Goal: Task Accomplishment & Management: Manage account settings

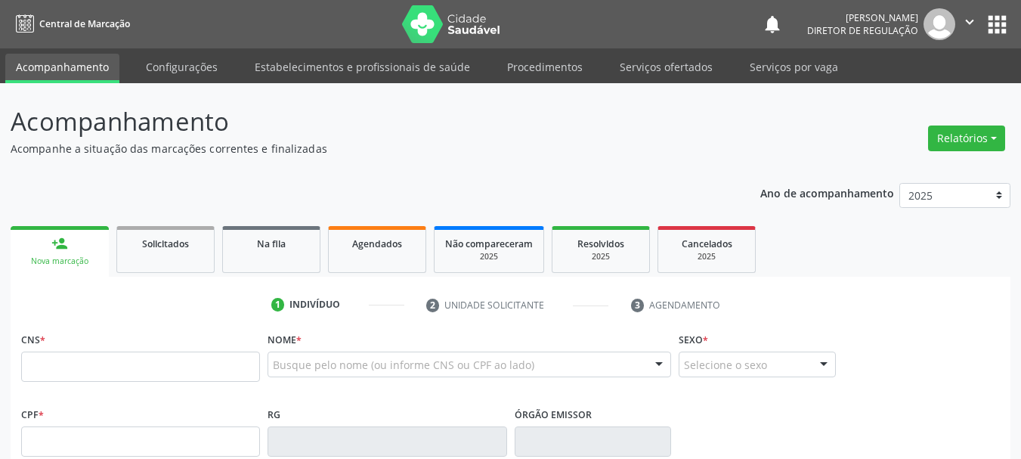
click at [163, 250] on div "Solicitados" at bounding box center [166, 243] width 76 height 16
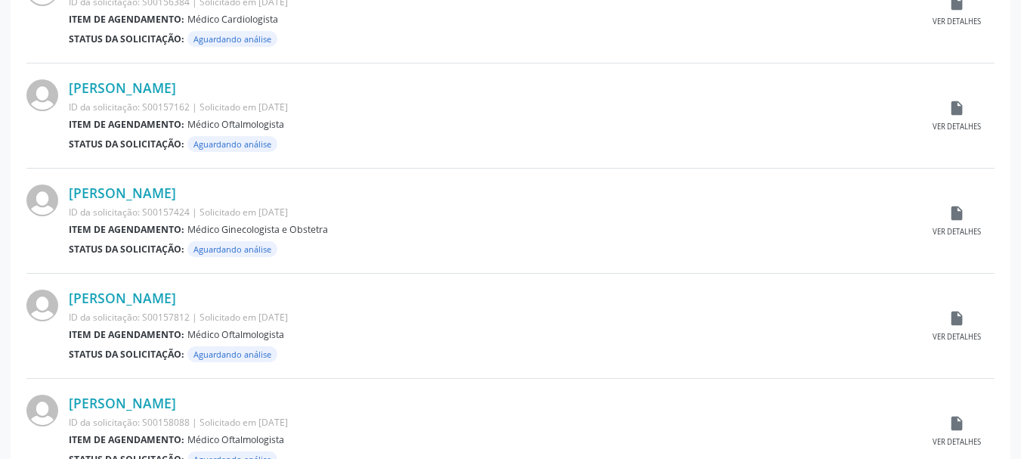
scroll to position [1590, 0]
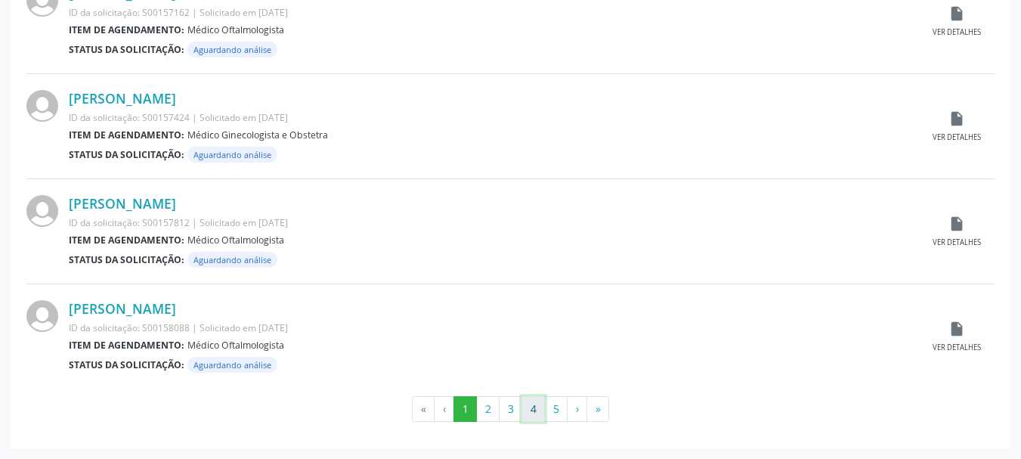
click at [528, 410] on button "4" at bounding box center [533, 409] width 23 height 26
click at [556, 415] on button "5" at bounding box center [555, 409] width 23 height 26
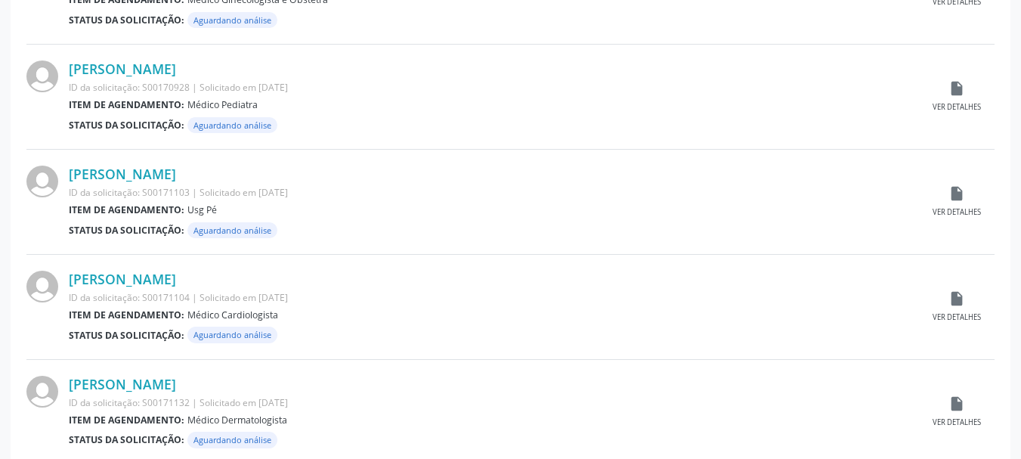
scroll to position [645, 0]
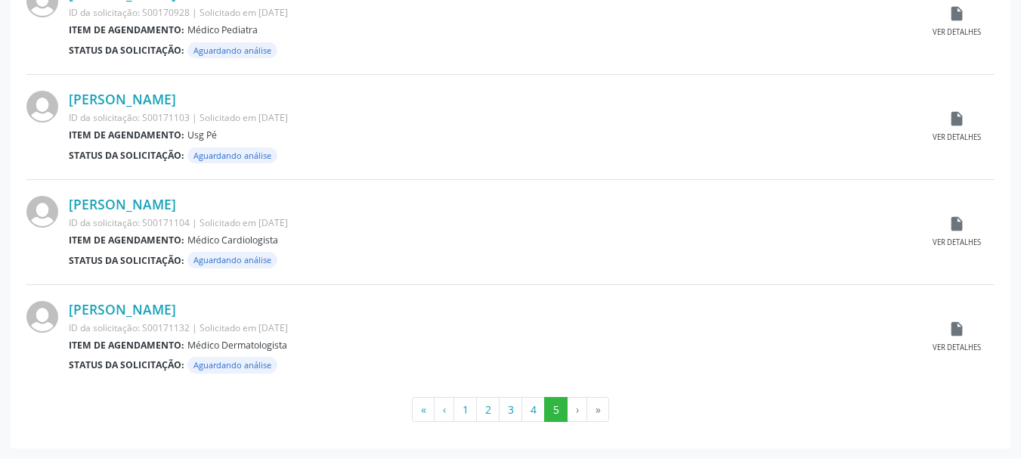
click at [512, 439] on div "PESQUISAR DATA DE SOLICITAÇÃO Filtrar 66 agendamentos solicitados Página 5 de 5…" at bounding box center [511, 42] width 1000 height 813
drag, startPoint x: 499, startPoint y: 131, endPoint x: 170, endPoint y: 100, distance: 330.3
click at [495, 131] on div "Item de agendamento: Usg Pé" at bounding box center [494, 135] width 850 height 13
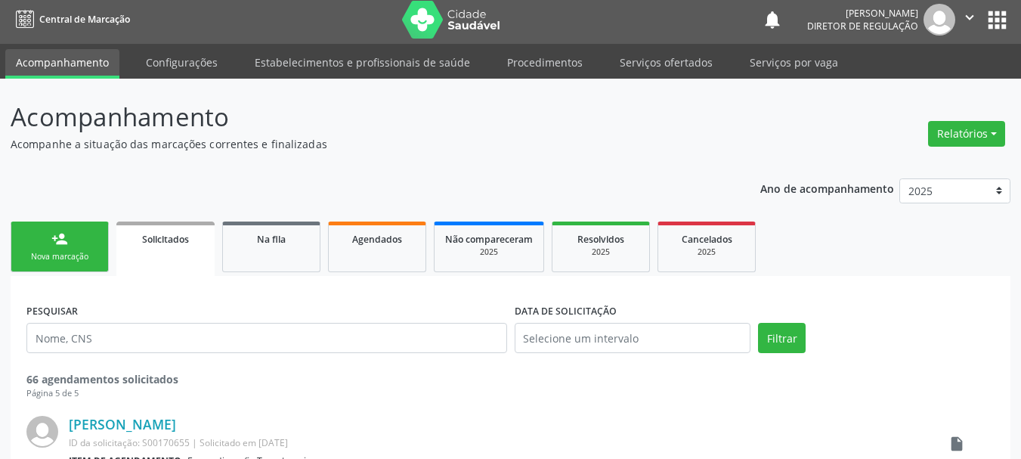
scroll to position [0, 0]
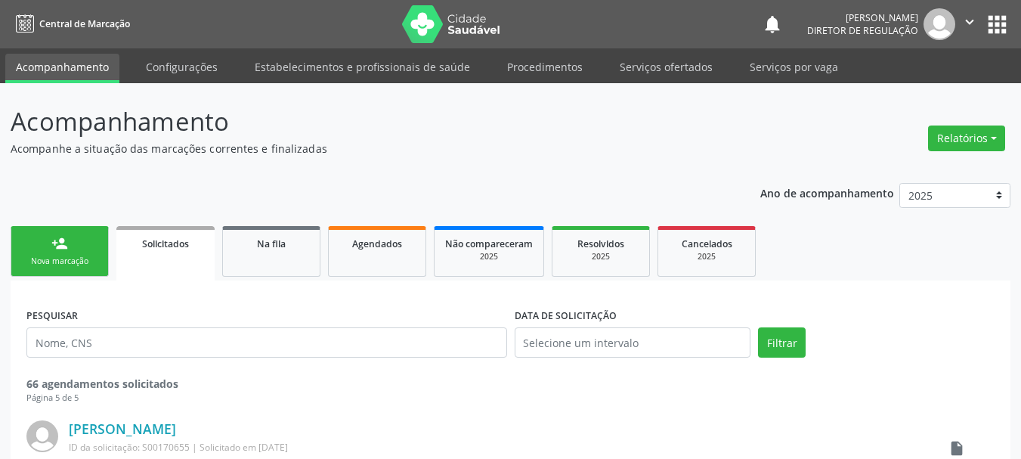
click at [62, 246] on div "person_add" at bounding box center [59, 243] width 17 height 17
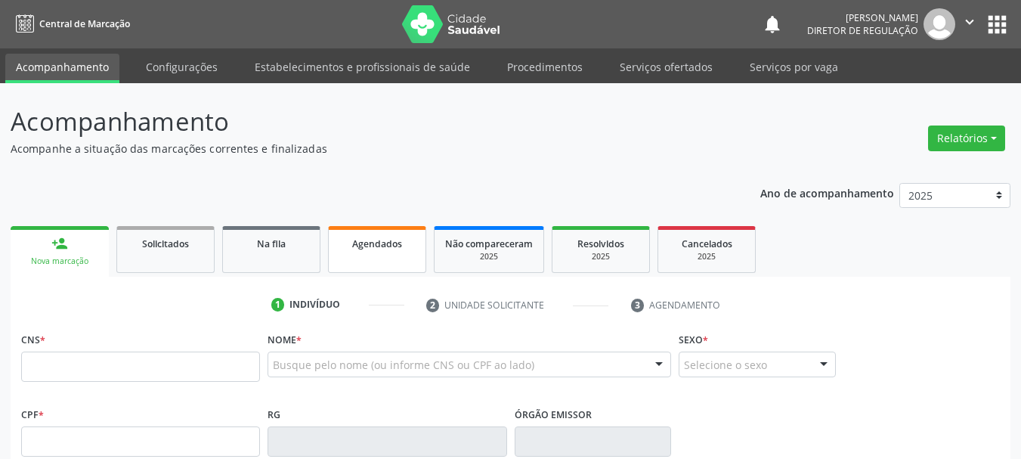
click at [366, 259] on link "Agendados" at bounding box center [377, 249] width 98 height 47
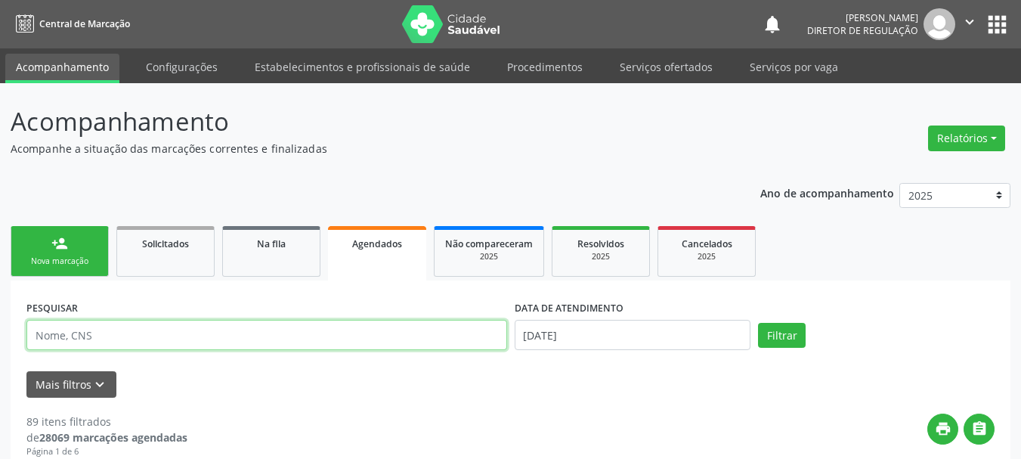
click at [152, 323] on input "text" at bounding box center [266, 335] width 481 height 30
type input "7090008/2693"
click at [692, 334] on input "[DATE]" at bounding box center [633, 335] width 237 height 30
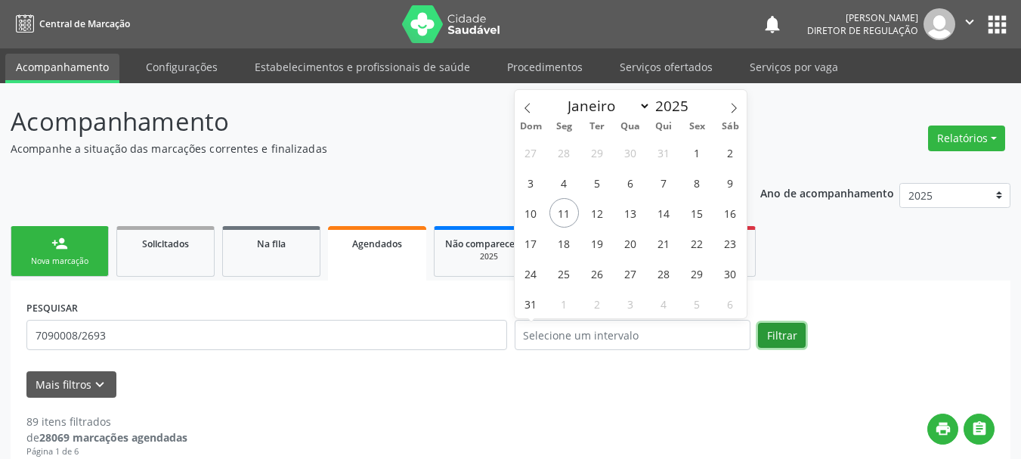
click at [803, 340] on button "Filtrar" at bounding box center [782, 336] width 48 height 26
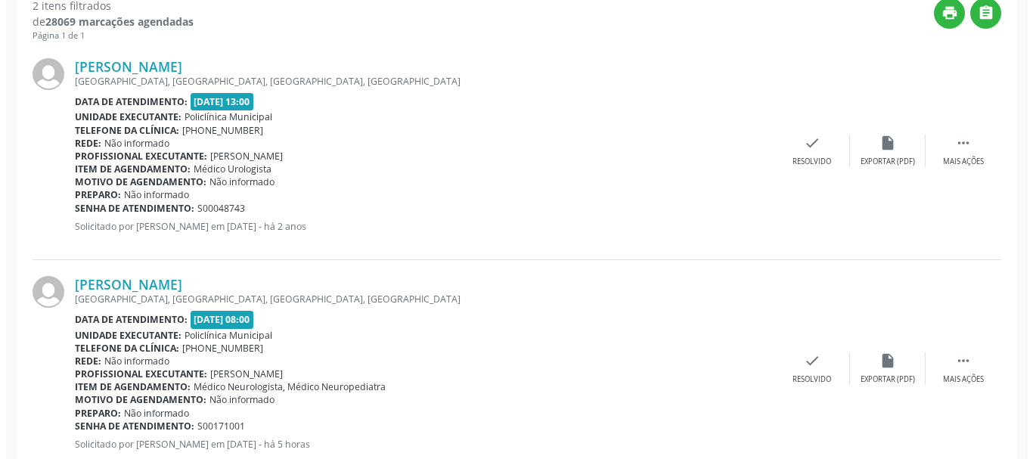
scroll to position [460, 0]
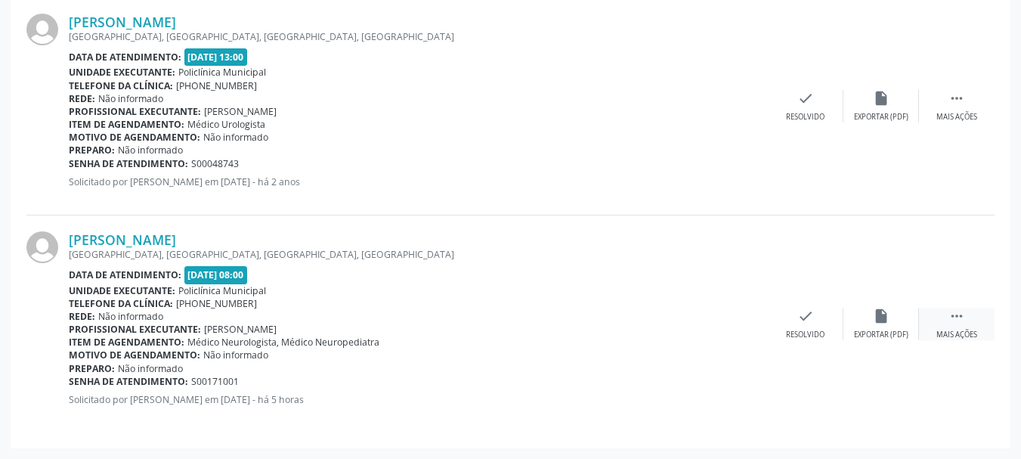
click at [965, 327] on div " Mais ações" at bounding box center [957, 324] width 76 height 33
click at [740, 316] on div "cancel Cancelar" at bounding box center [730, 324] width 76 height 33
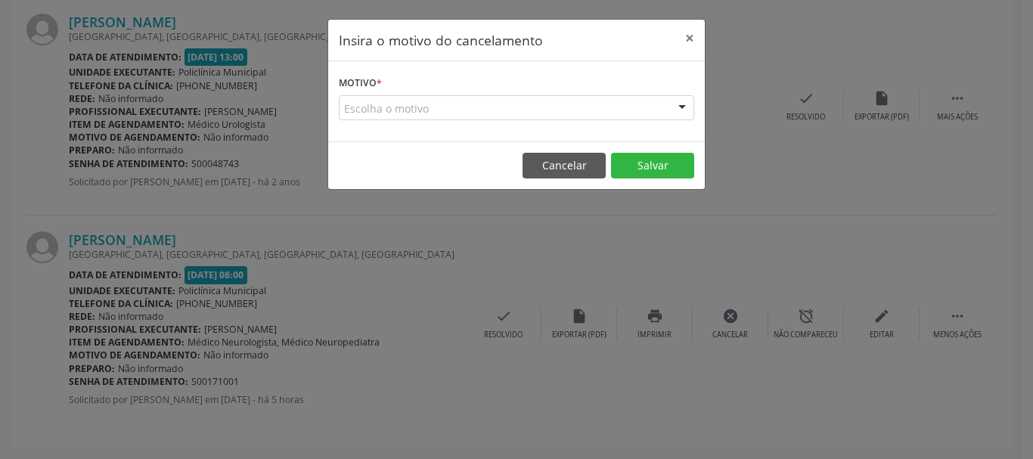
click at [603, 104] on div "Escolha o motivo" at bounding box center [516, 108] width 355 height 26
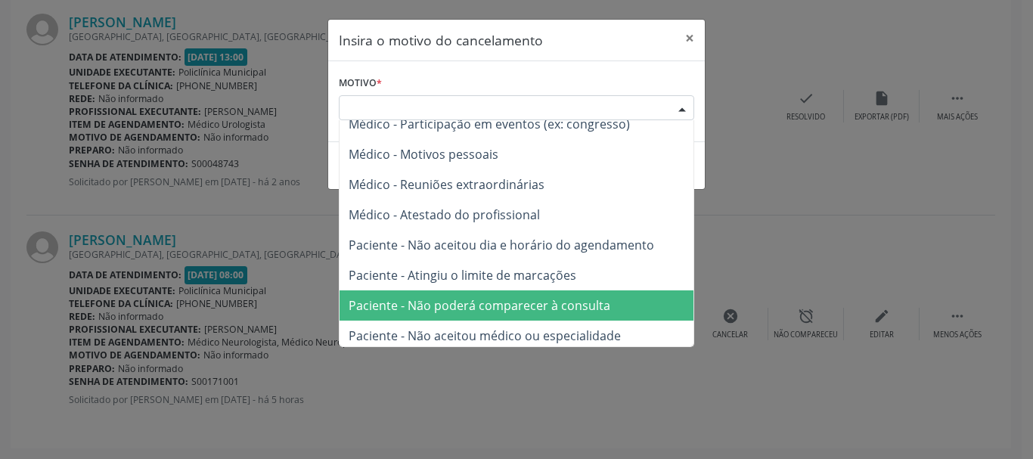
scroll to position [76, 0]
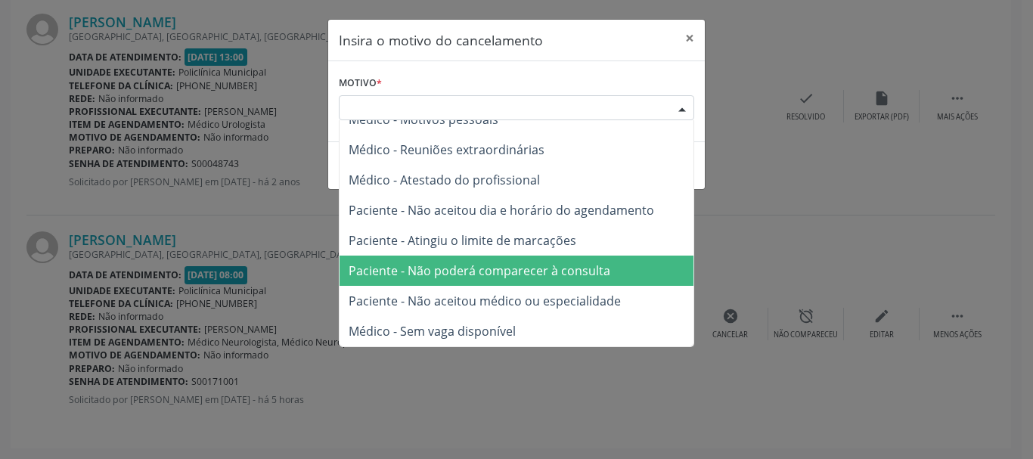
click at [564, 267] on span "Paciente - Não poderá comparecer à consulta" at bounding box center [479, 270] width 262 height 17
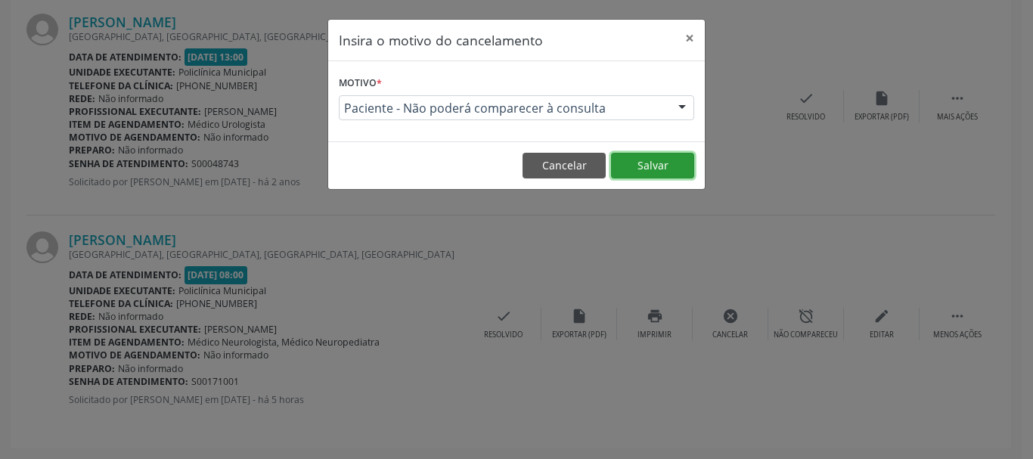
click at [648, 166] on button "Salvar" at bounding box center [652, 166] width 83 height 26
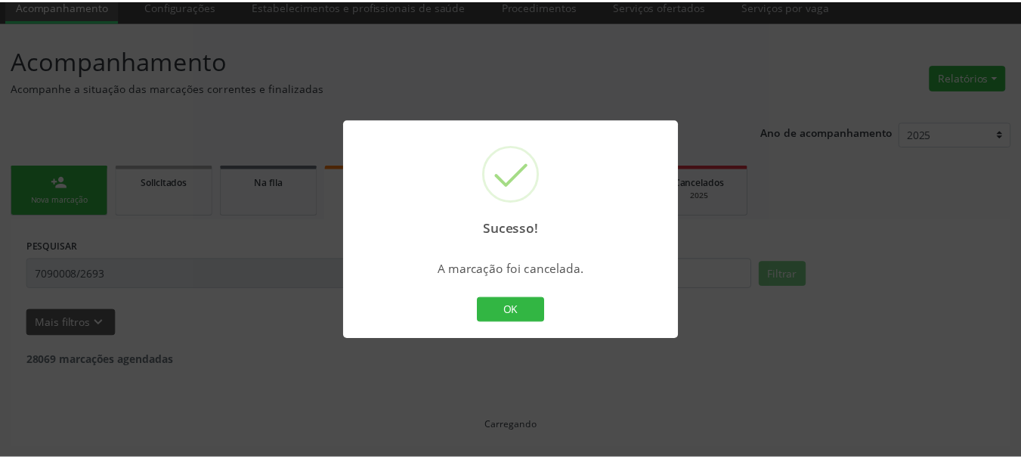
scroll to position [61, 0]
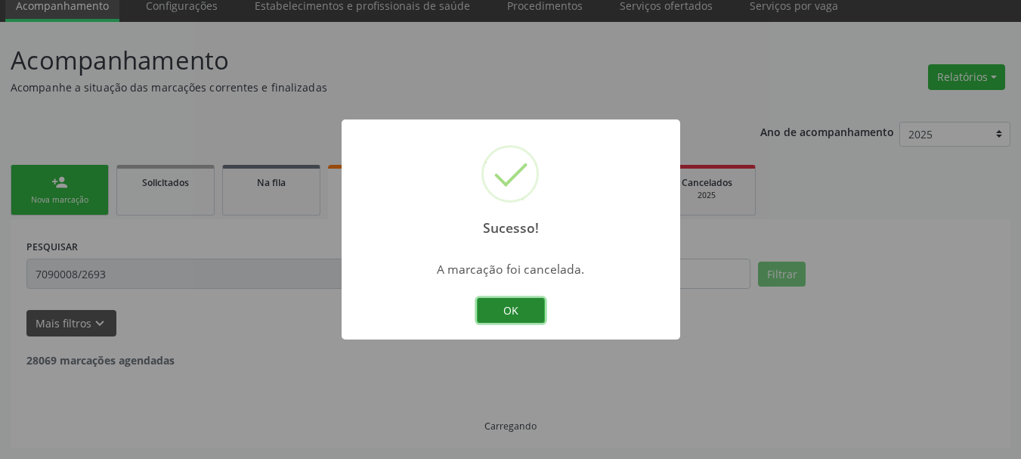
click at [532, 308] on button "OK" at bounding box center [511, 311] width 68 height 26
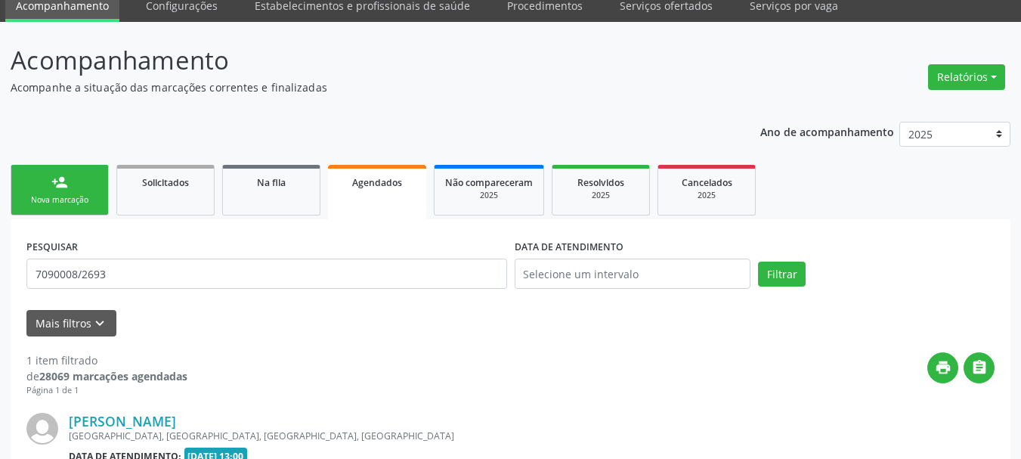
click at [65, 199] on div "Nova marcação" at bounding box center [60, 199] width 76 height 11
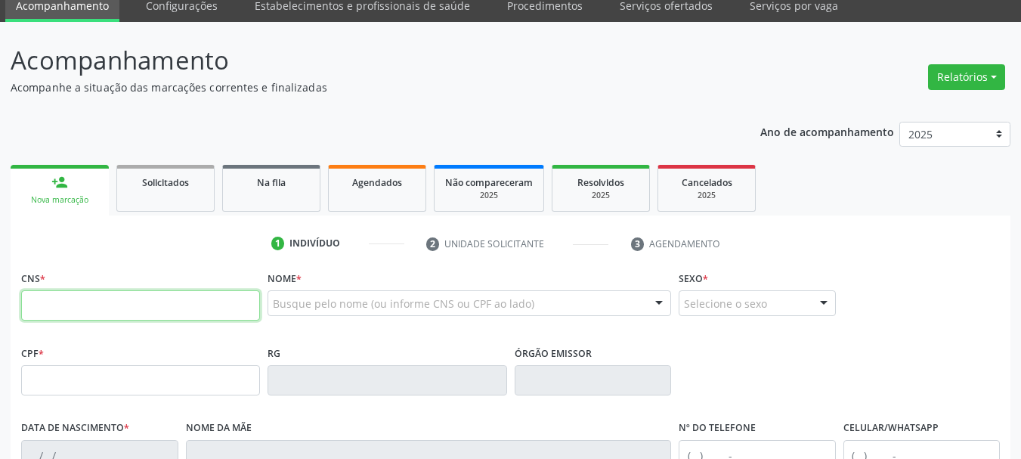
click at [82, 299] on input "text" at bounding box center [140, 305] width 239 height 30
type input "700 0016 4042 2409"
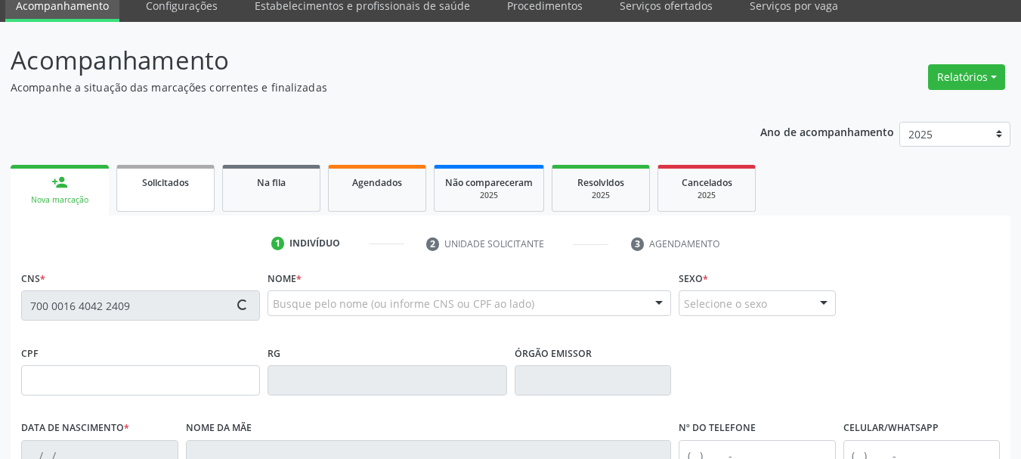
type input "0773288503"
type input "15/08/1975"
type input "(74) 98846-9452"
type input "022.625.645-66"
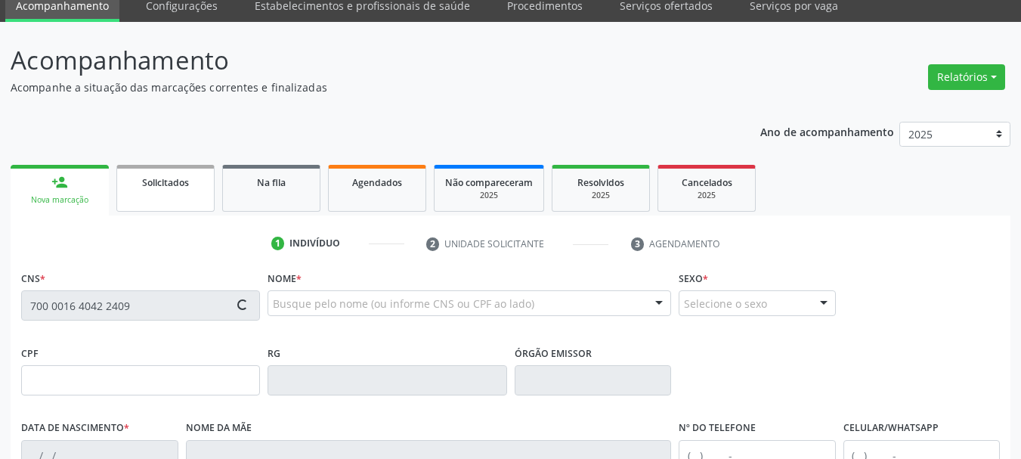
type input "329"
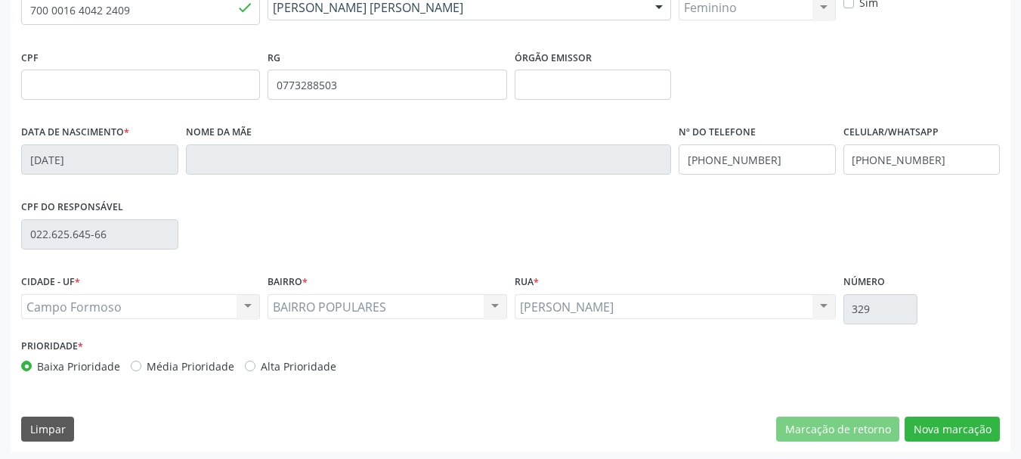
scroll to position [361, 0]
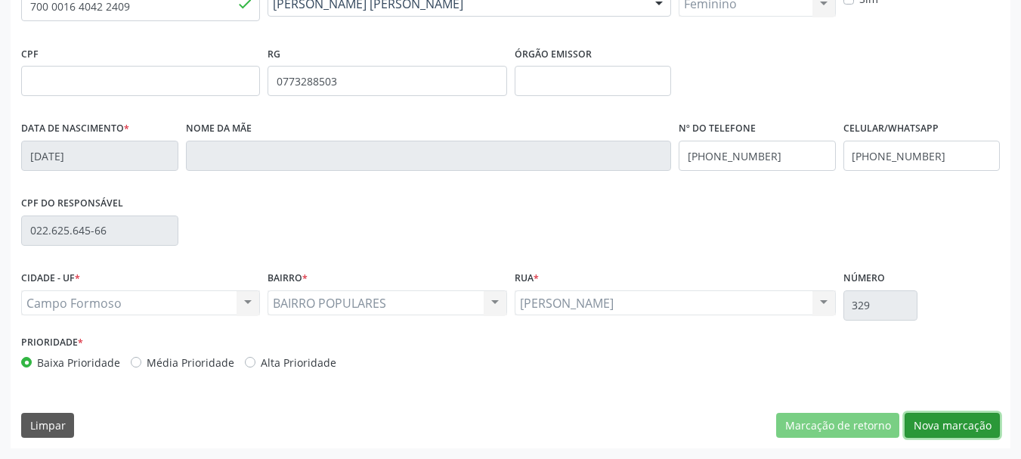
click at [962, 422] on button "Nova marcação" at bounding box center [952, 426] width 95 height 26
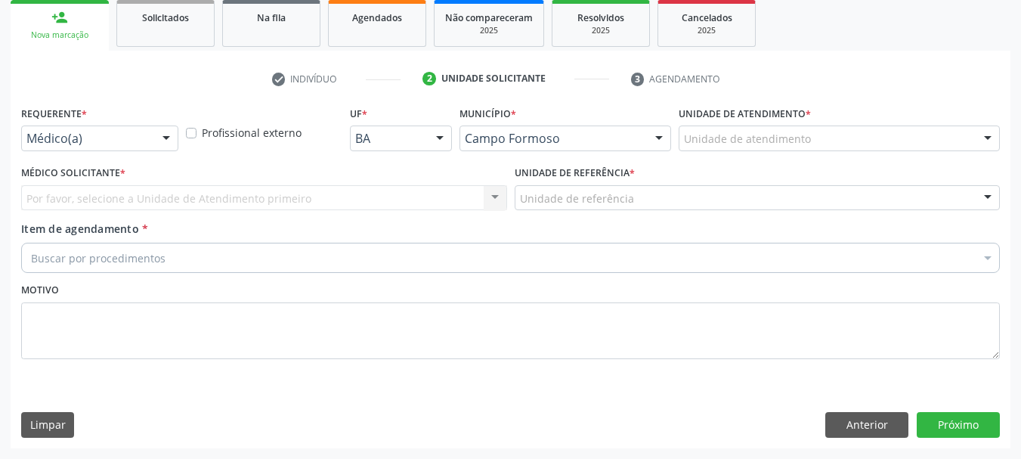
scroll to position [226, 0]
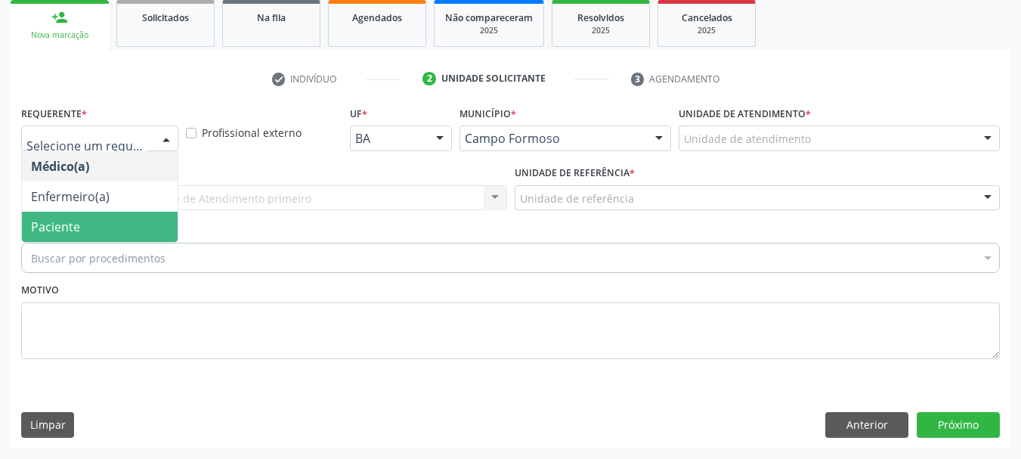
click at [91, 233] on span "Paciente" at bounding box center [100, 227] width 156 height 30
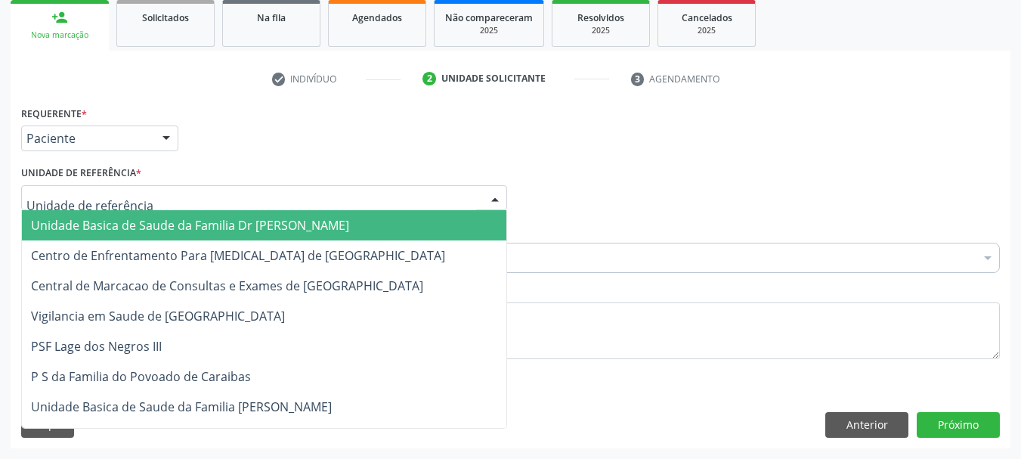
click at [240, 193] on div at bounding box center [264, 198] width 486 height 26
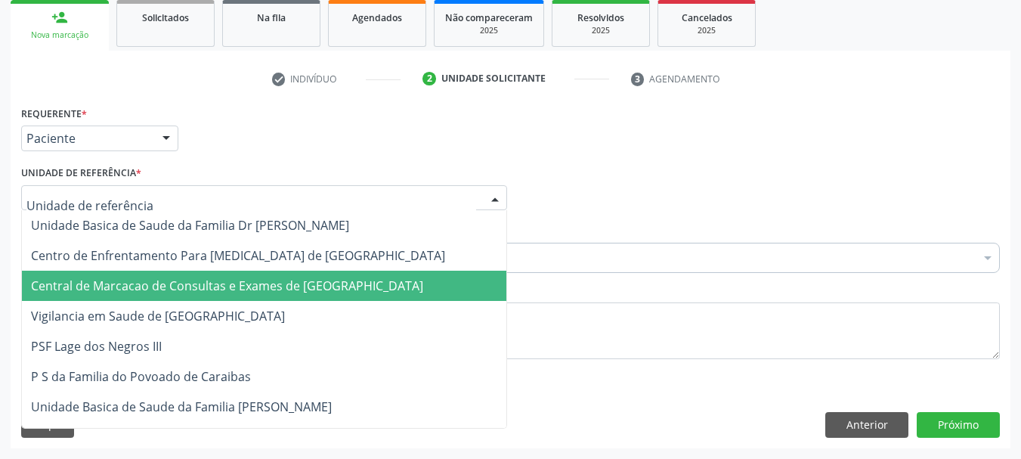
click at [246, 290] on span "Central de Marcacao de Consultas e Exames de Campo Formoso" at bounding box center [227, 285] width 392 height 17
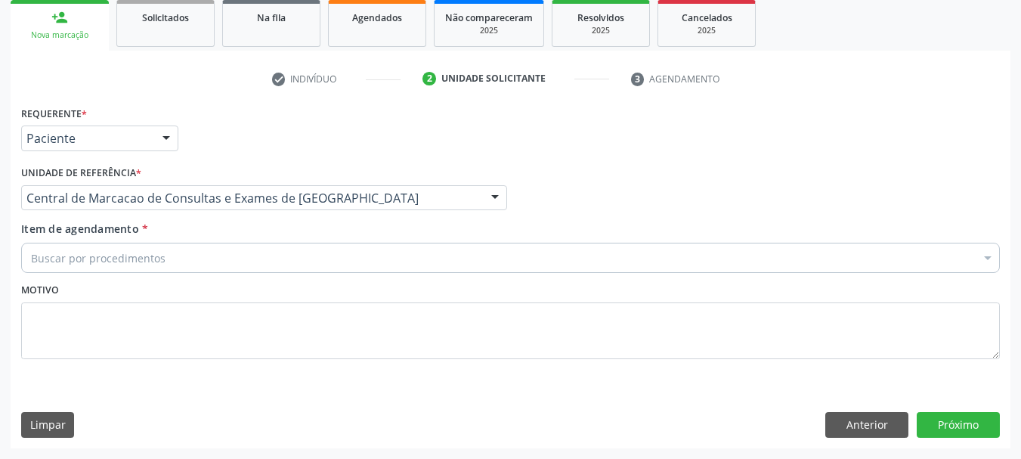
click at [304, 257] on div "Buscar por procedimentos" at bounding box center [510, 258] width 979 height 30
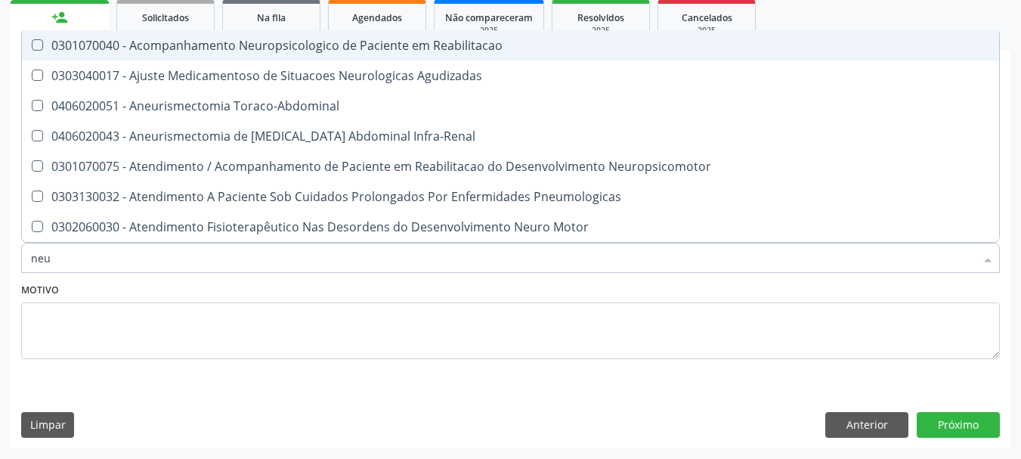
type input "neur"
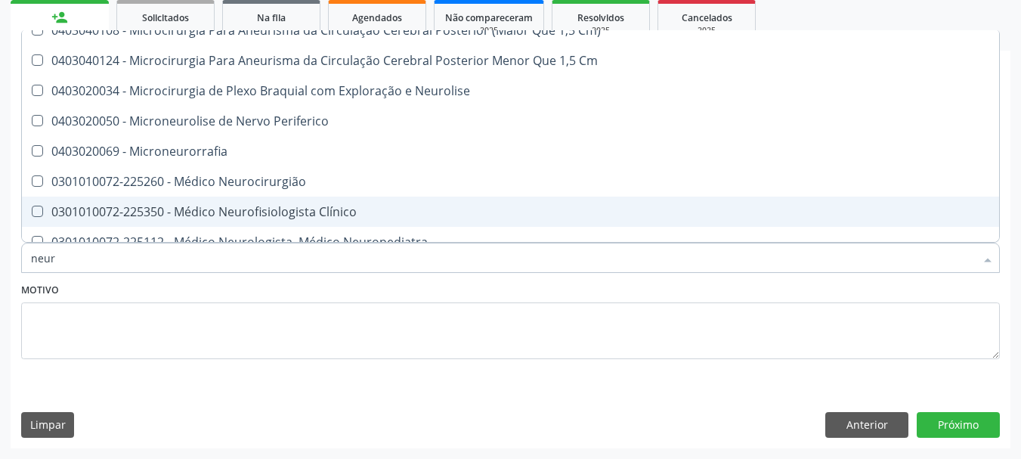
scroll to position [907, 0]
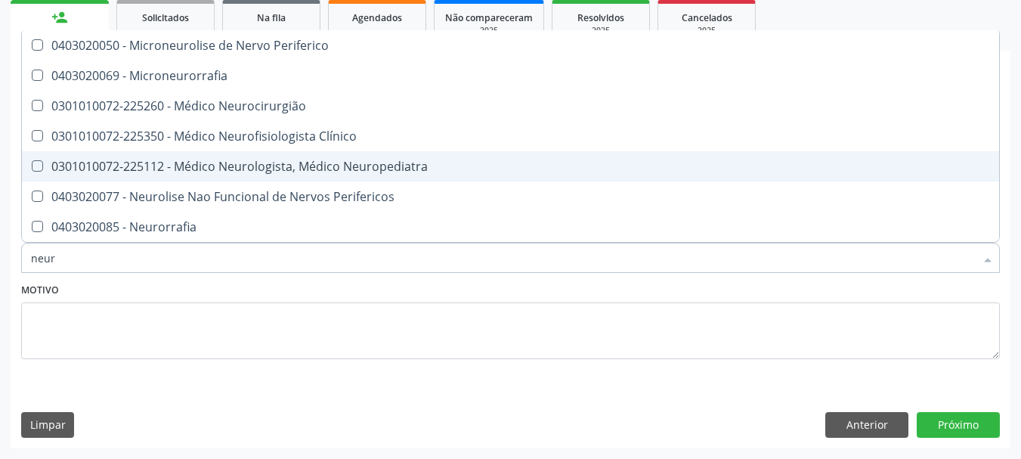
click at [342, 165] on div "0301010072-225112 - Médico Neurologista, Médico Neuropediatra" at bounding box center [510, 166] width 959 height 12
checkbox Neuropediatra "true"
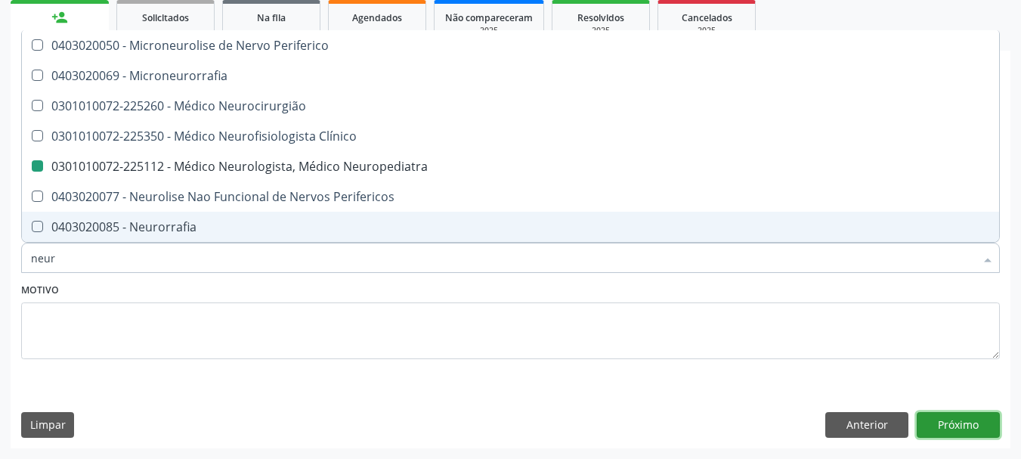
click at [930, 422] on button "Próximo" at bounding box center [958, 425] width 83 height 26
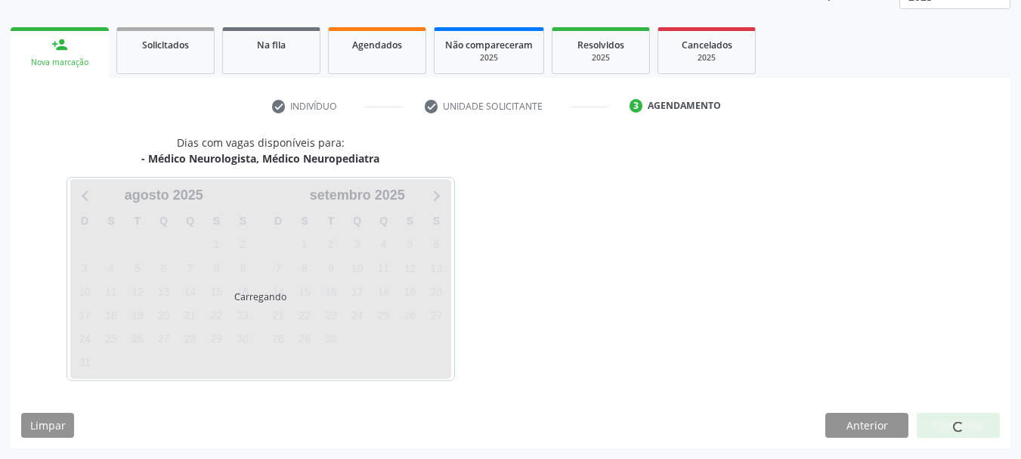
scroll to position [0, 0]
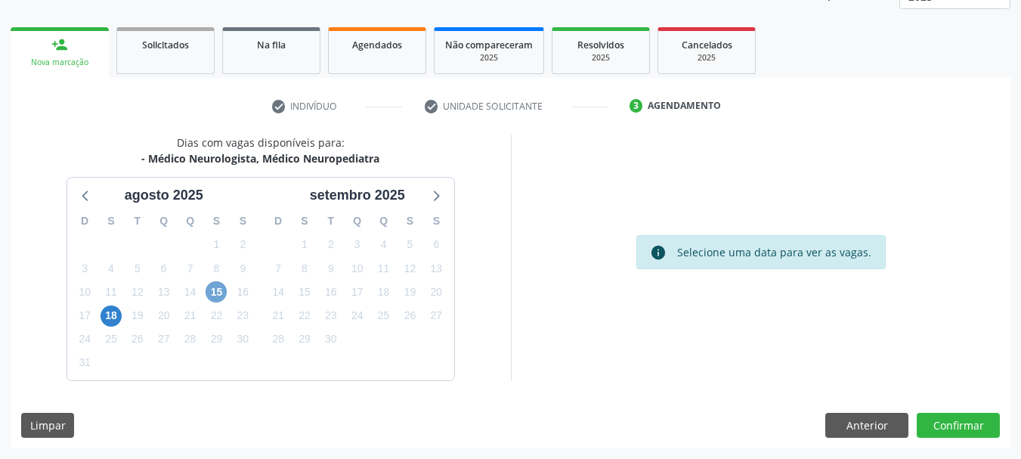
click at [213, 296] on span "15" at bounding box center [216, 291] width 21 height 21
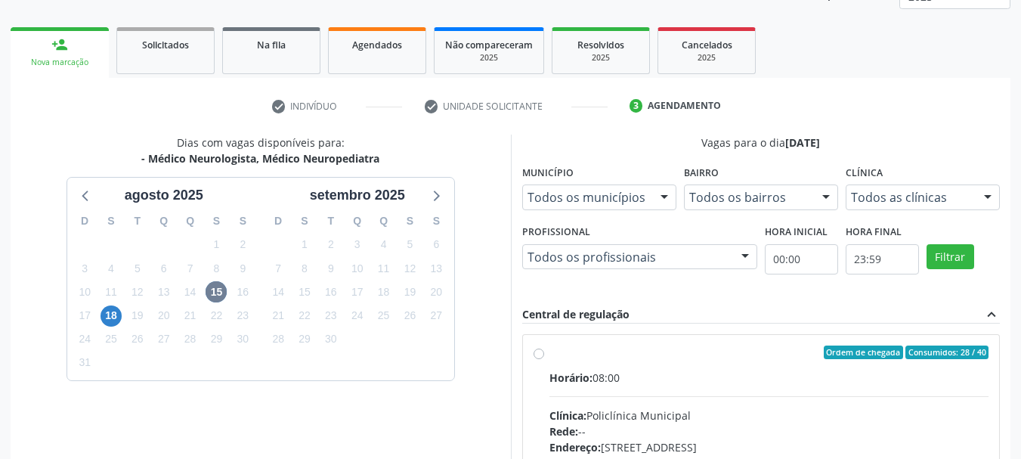
click at [544, 359] on input "Ordem de chegada Consumidos: 28 / 40 Horário: 08:00 Clínica: Policlínica Munici…" at bounding box center [539, 352] width 11 height 14
radio input "true"
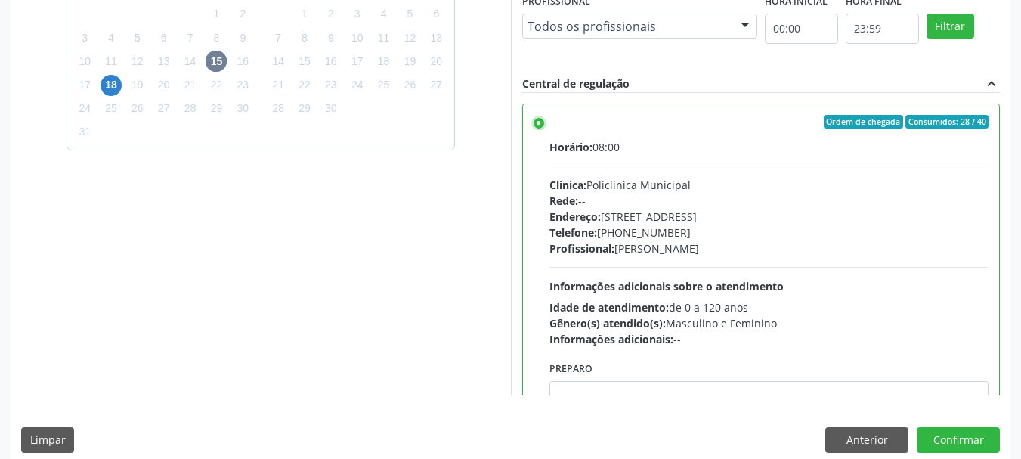
scroll to position [444, 0]
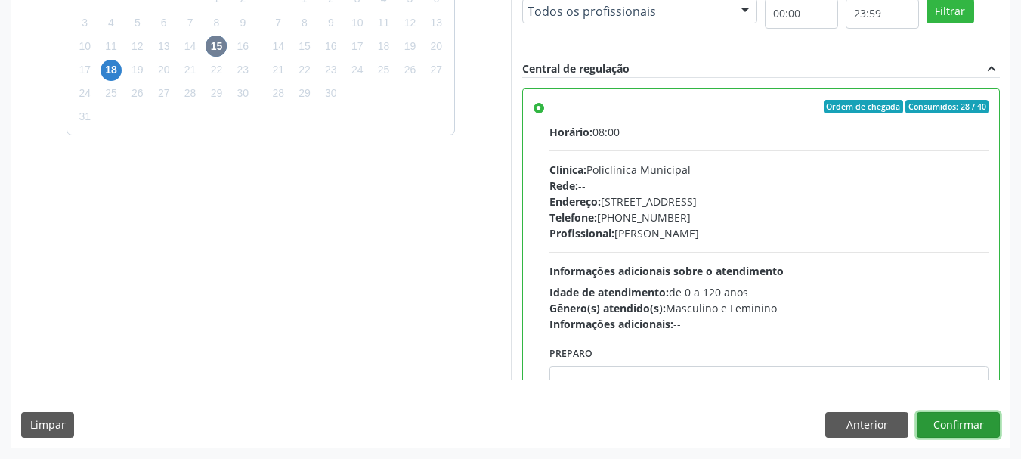
click at [974, 419] on button "Confirmar" at bounding box center [958, 425] width 83 height 26
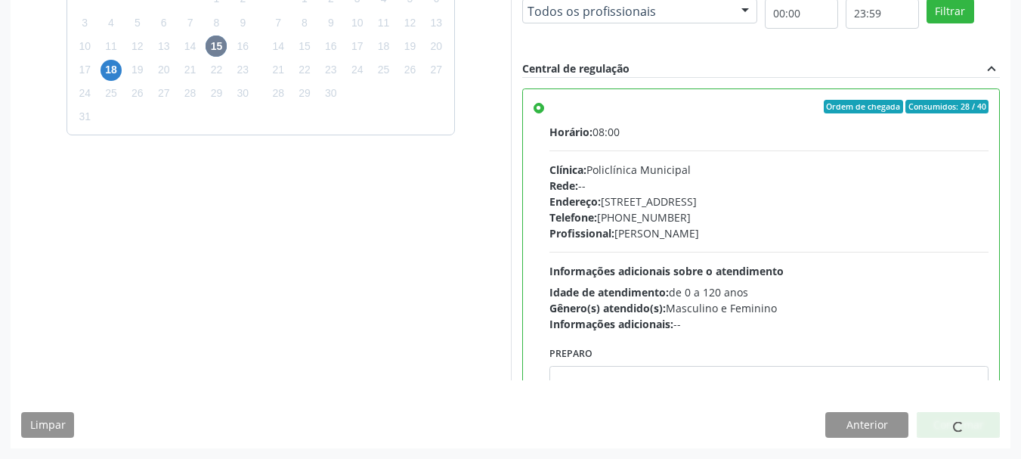
scroll to position [45, 0]
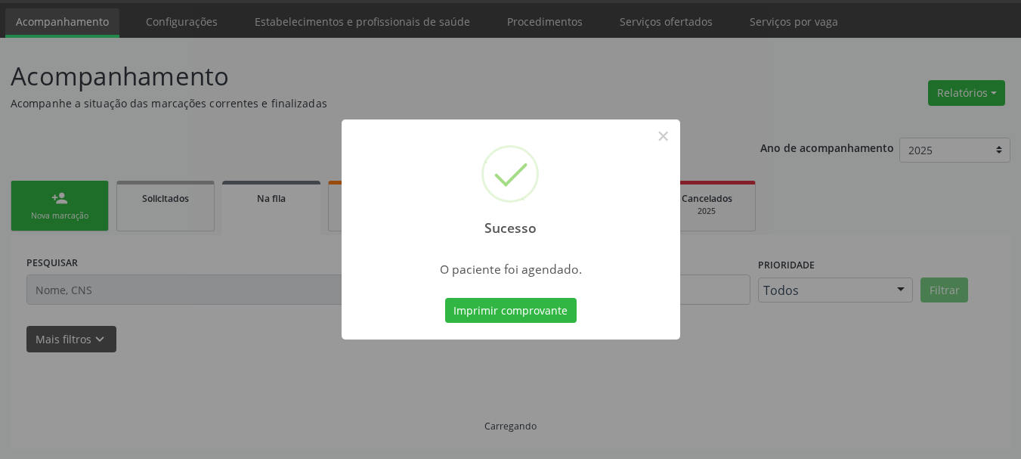
click at [445, 298] on button "Imprimir comprovante" at bounding box center [511, 311] width 132 height 26
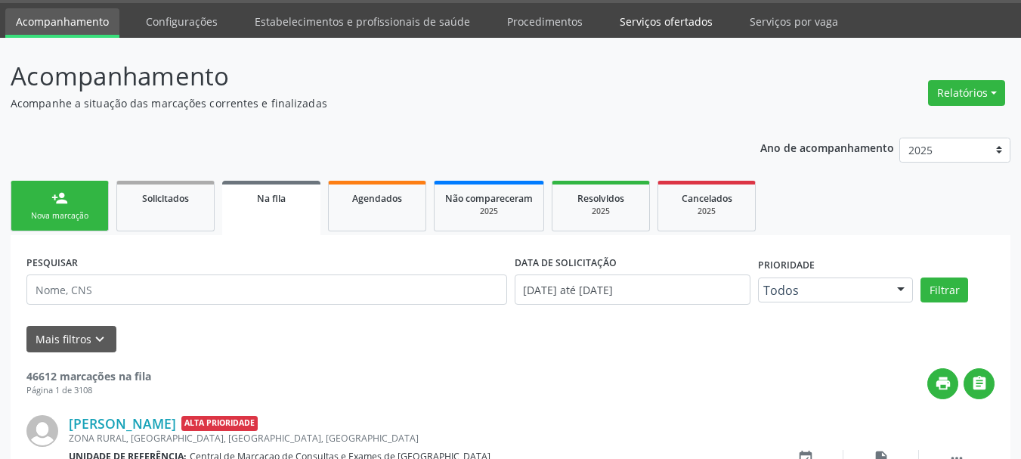
click at [636, 17] on link "Serviços ofertados" at bounding box center [666, 21] width 114 height 26
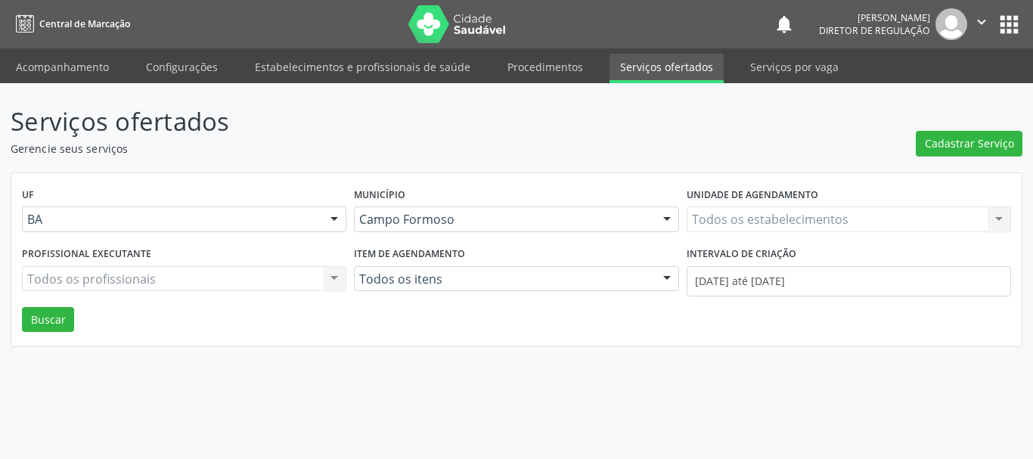
click at [773, 220] on div "Todos os estabelecimentos Todos os estabelecimentos Nenhum resultado encontrado…" at bounding box center [848, 219] width 324 height 26
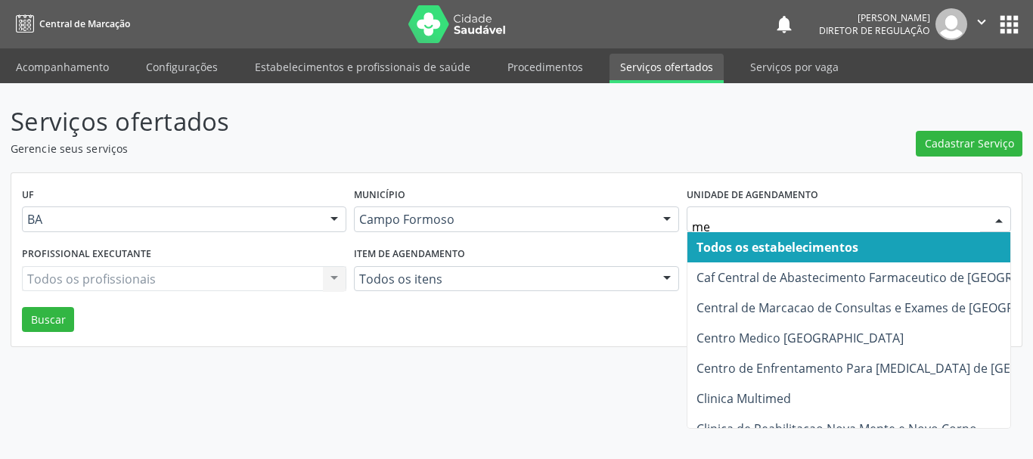
type input "med"
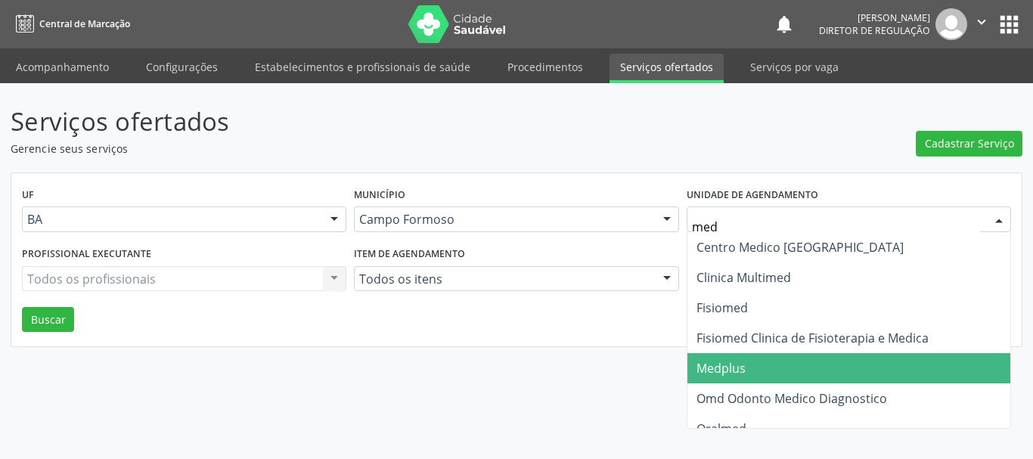
click at [747, 358] on span "Medplus" at bounding box center [848, 368] width 323 height 30
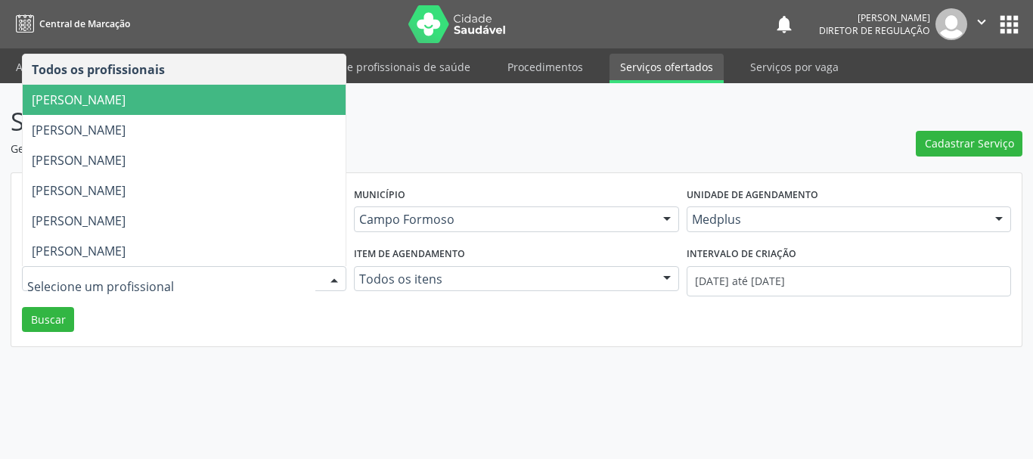
click at [223, 107] on span "[PERSON_NAME]" at bounding box center [184, 100] width 323 height 30
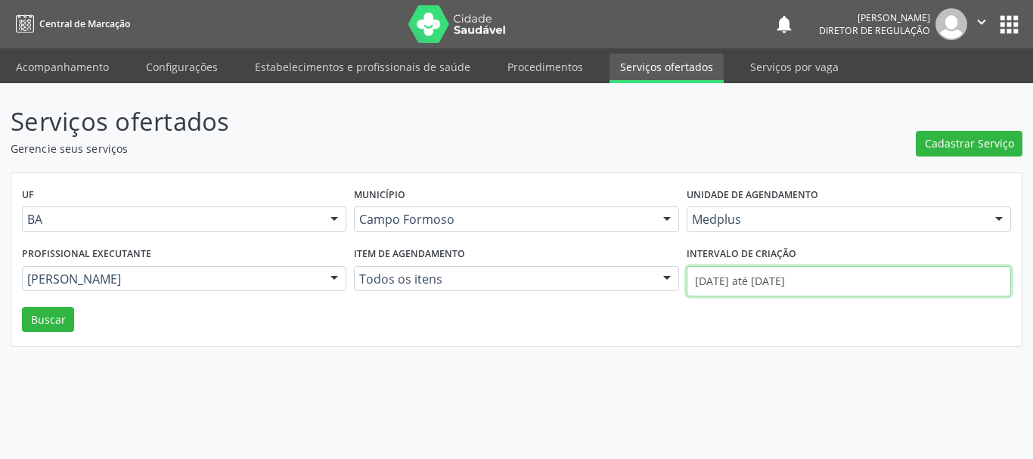
click at [784, 292] on input "01/08/2025 até 11/08/2025" at bounding box center [848, 281] width 324 height 30
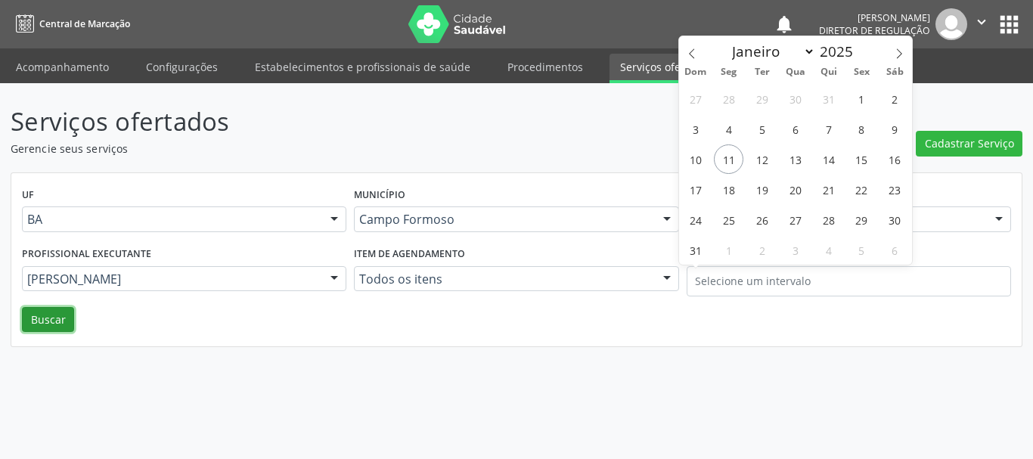
click at [63, 321] on button "Buscar" at bounding box center [48, 320] width 52 height 26
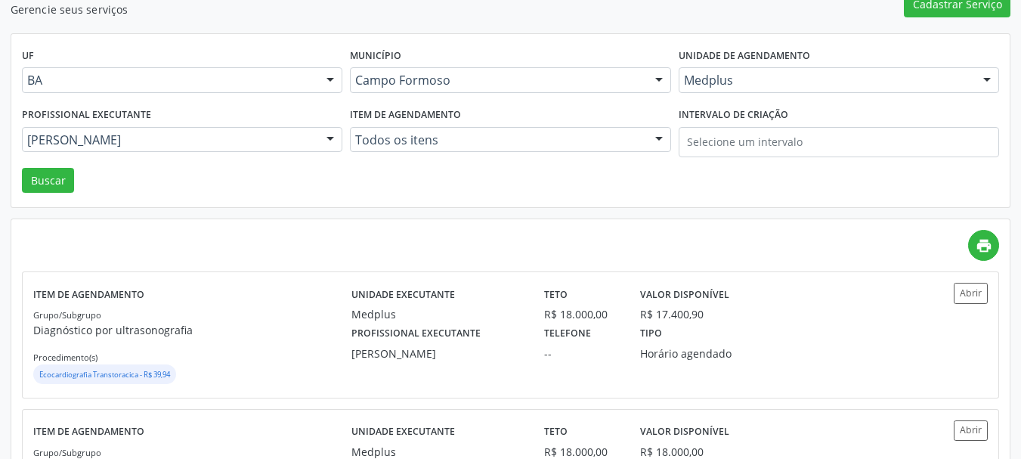
scroll to position [151, 0]
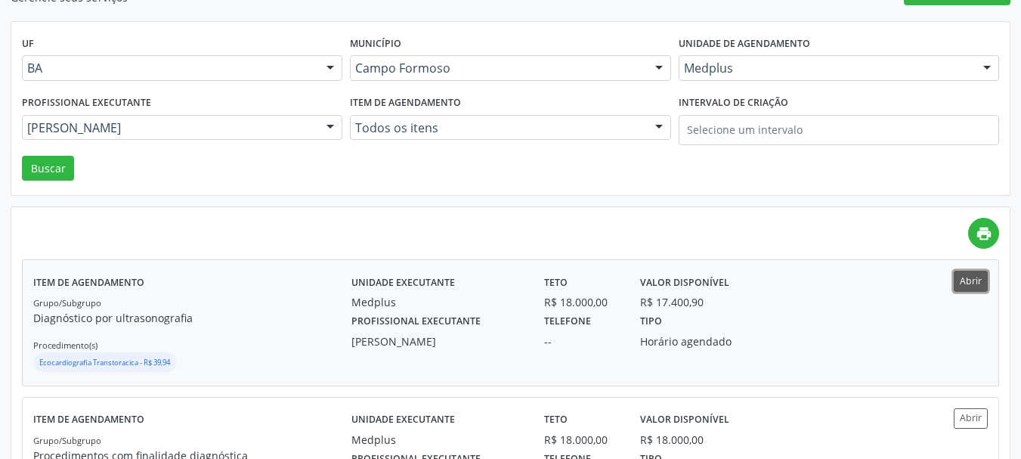
click at [974, 288] on button "Abrir" at bounding box center [971, 281] width 34 height 20
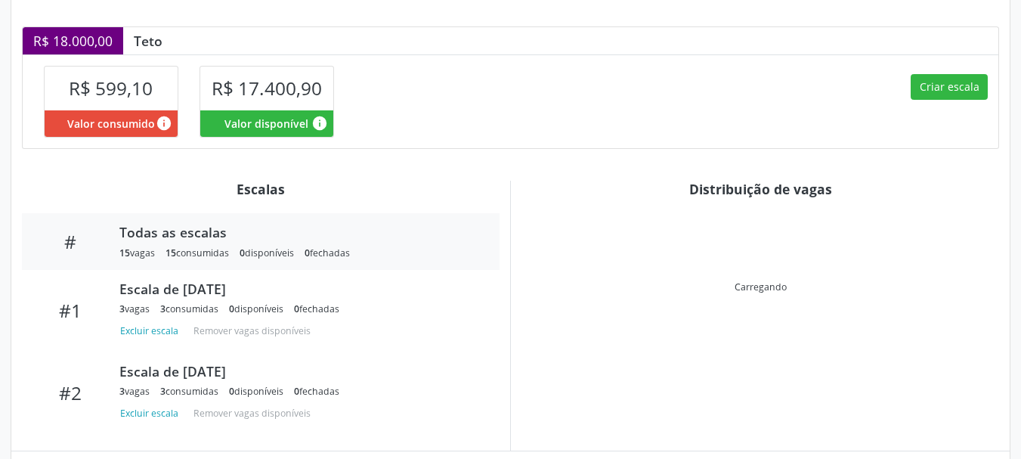
scroll to position [379, 0]
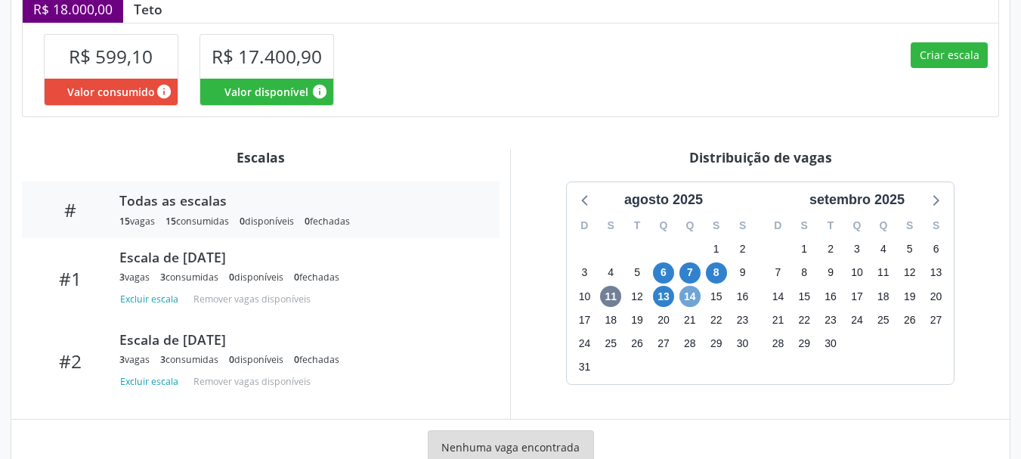
click at [691, 296] on span "14" at bounding box center [690, 296] width 21 height 21
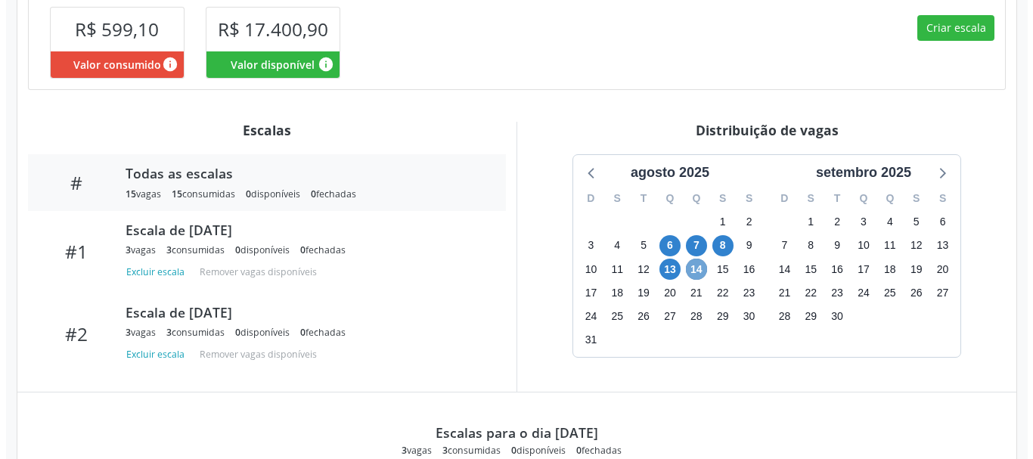
scroll to position [387, 0]
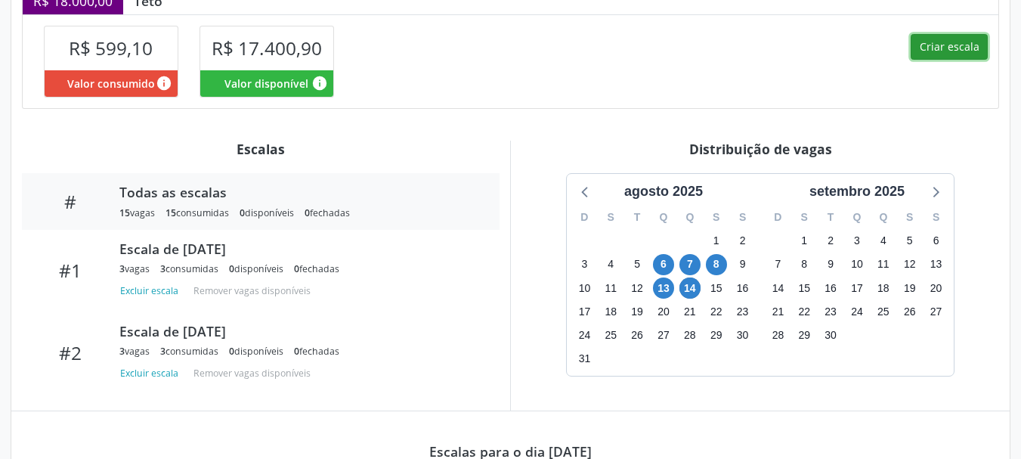
click at [970, 46] on button "Criar escala" at bounding box center [949, 47] width 77 height 26
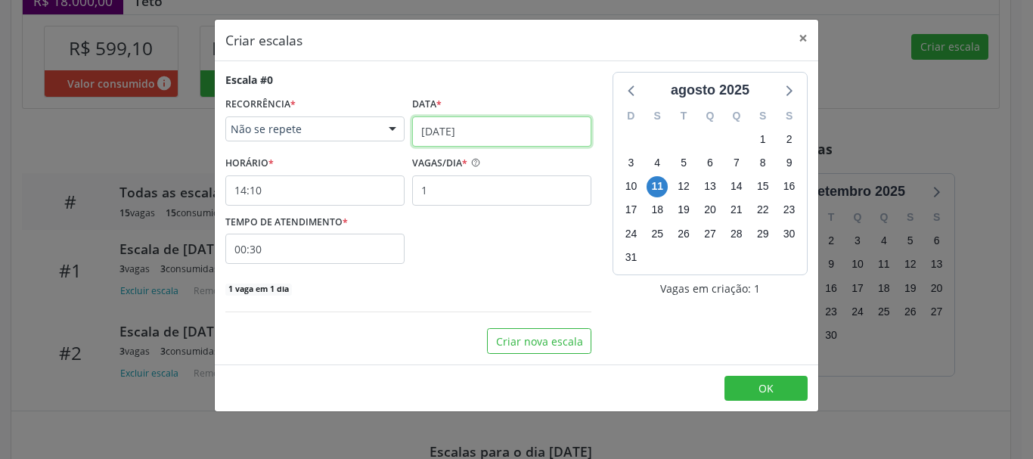
click at [508, 128] on input "[DATE]" at bounding box center [501, 131] width 179 height 30
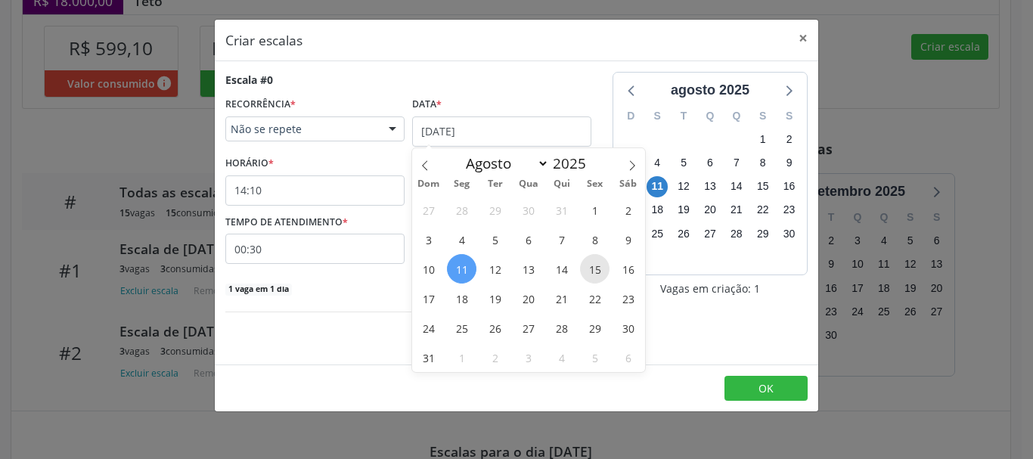
click at [586, 274] on span "15" at bounding box center [594, 268] width 29 height 29
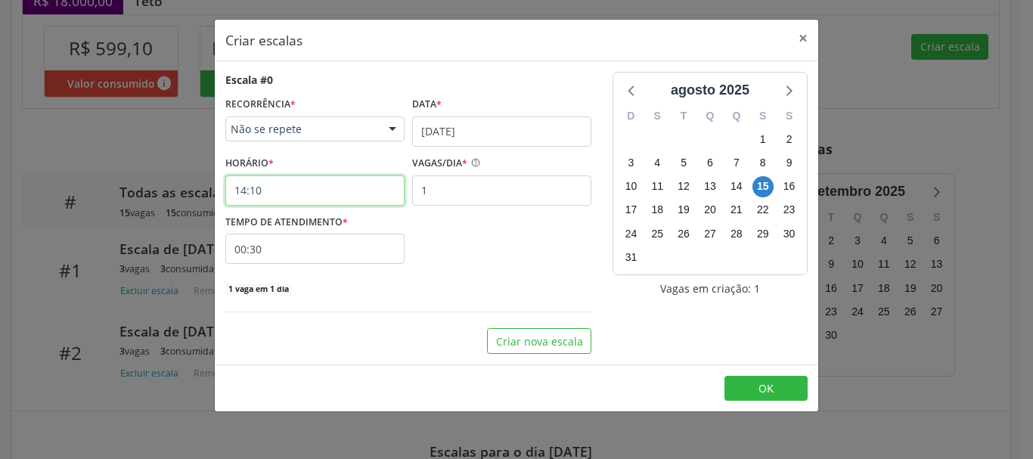
click at [367, 178] on input "14:10" at bounding box center [314, 190] width 179 height 30
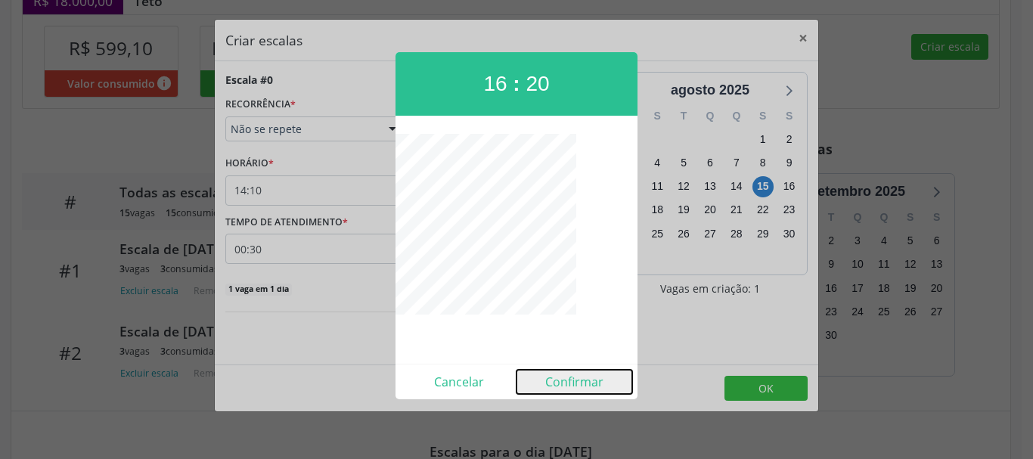
click at [584, 388] on button "Confirmar" at bounding box center [574, 382] width 116 height 24
type input "16:20"
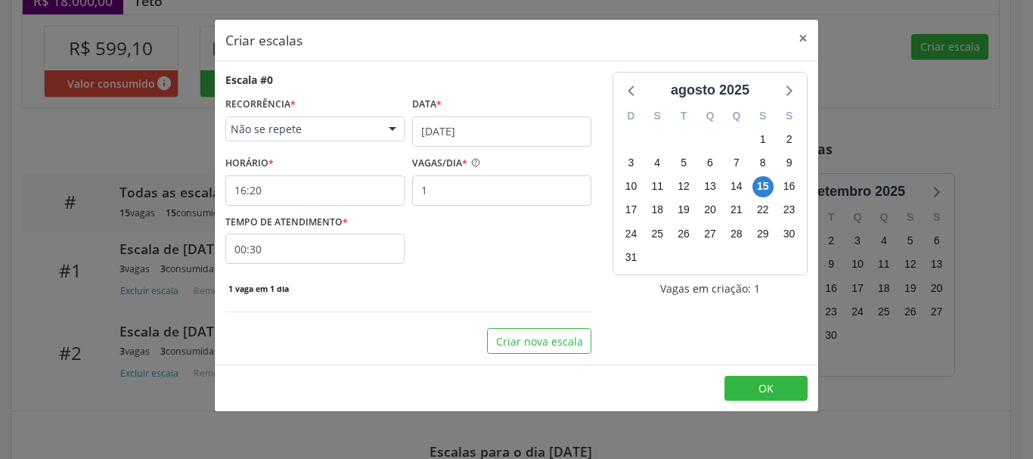
click at [496, 217] on div "TEMPO DE ATENDIMENTO * 00:30" at bounding box center [407, 238] width 373 height 54
click at [492, 199] on input "1" at bounding box center [501, 190] width 179 height 30
type input "3"
click at [399, 255] on input "00:30" at bounding box center [314, 249] width 179 height 30
click at [454, 272] on span at bounding box center [452, 273] width 11 height 15
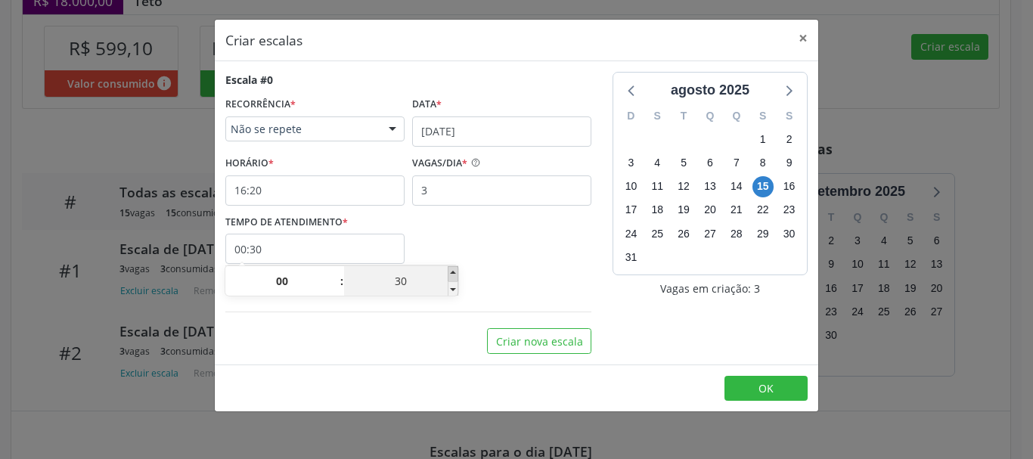
type input "00:35"
type input "35"
click at [454, 284] on span at bounding box center [452, 288] width 11 height 15
type input "00:30"
type input "30"
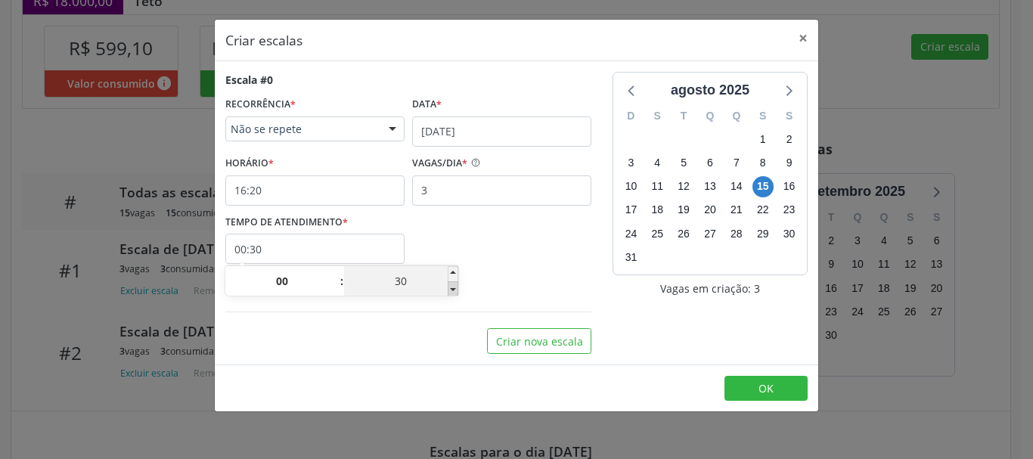
click at [454, 284] on span at bounding box center [452, 288] width 11 height 15
type input "00:25"
type input "25"
click at [454, 284] on span at bounding box center [452, 288] width 11 height 15
type input "00:20"
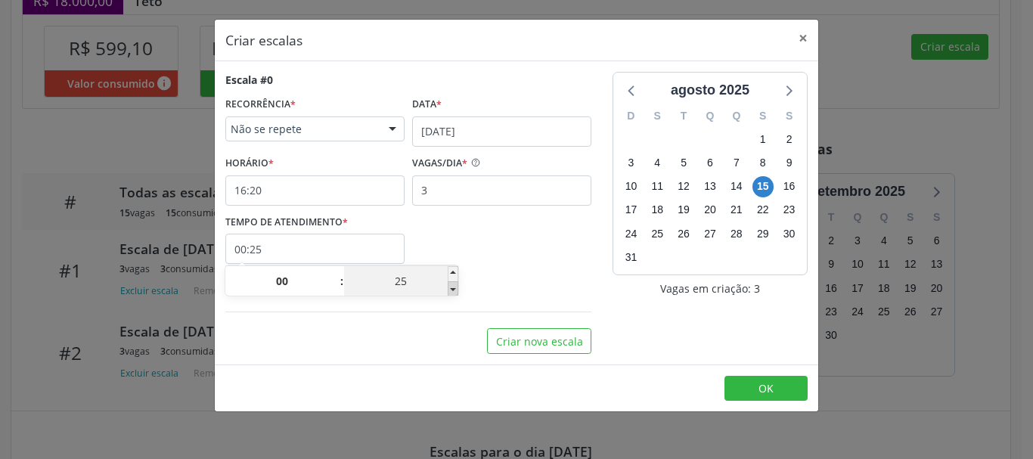
type input "20"
click at [454, 284] on span at bounding box center [452, 288] width 11 height 15
type input "00:15"
type input "15"
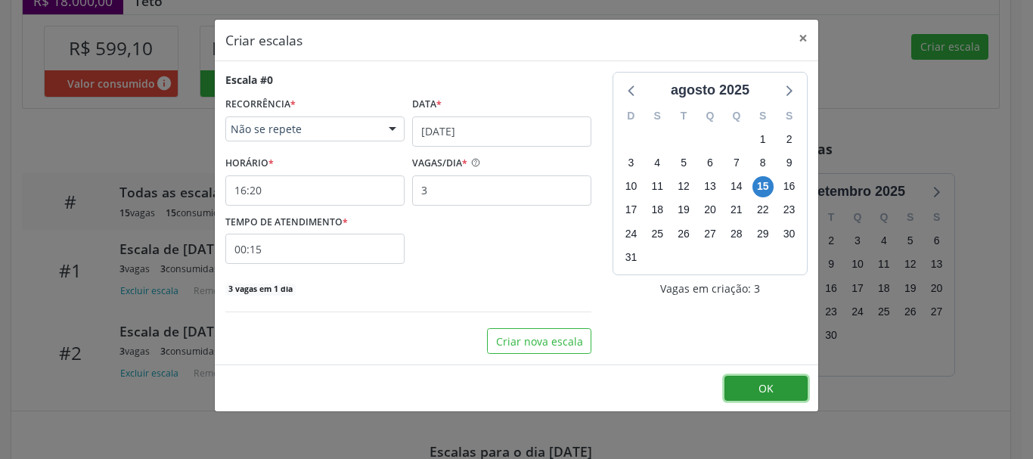
click at [779, 386] on button "OK" at bounding box center [765, 389] width 83 height 26
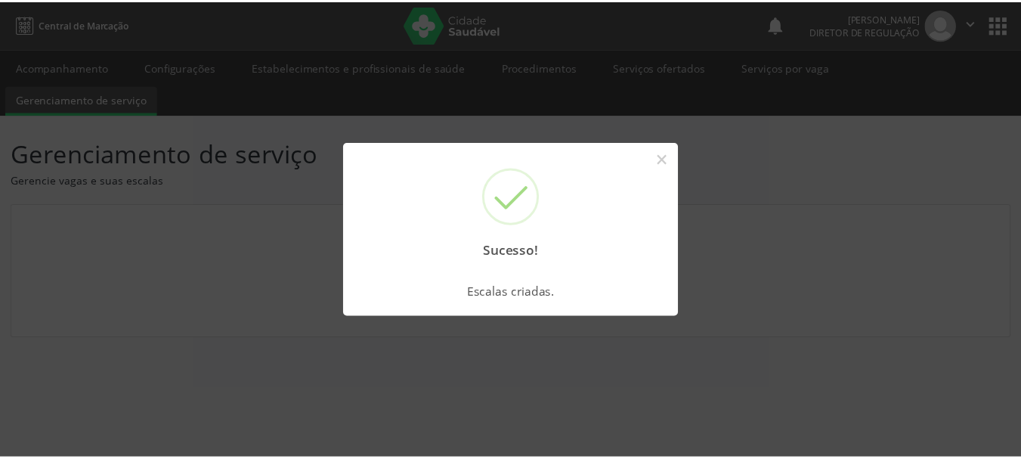
scroll to position [0, 0]
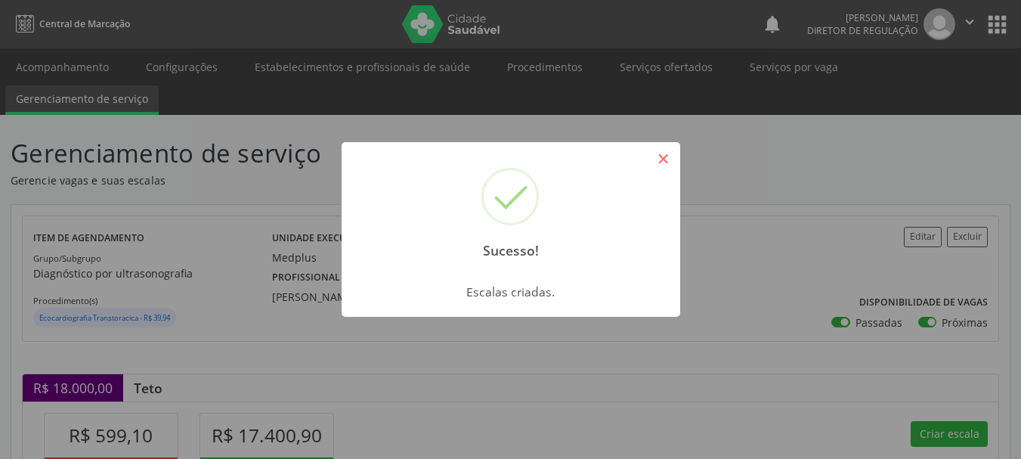
click at [657, 146] on button "×" at bounding box center [664, 159] width 26 height 26
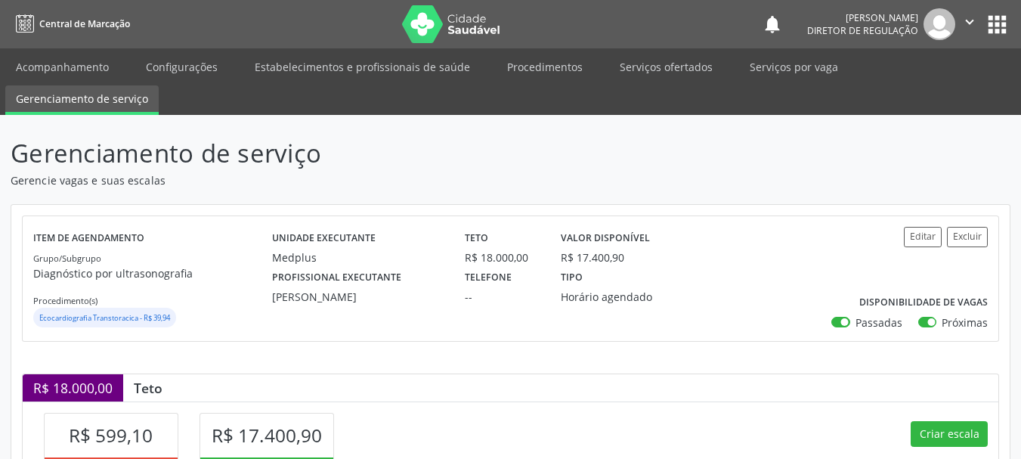
scroll to position [378, 0]
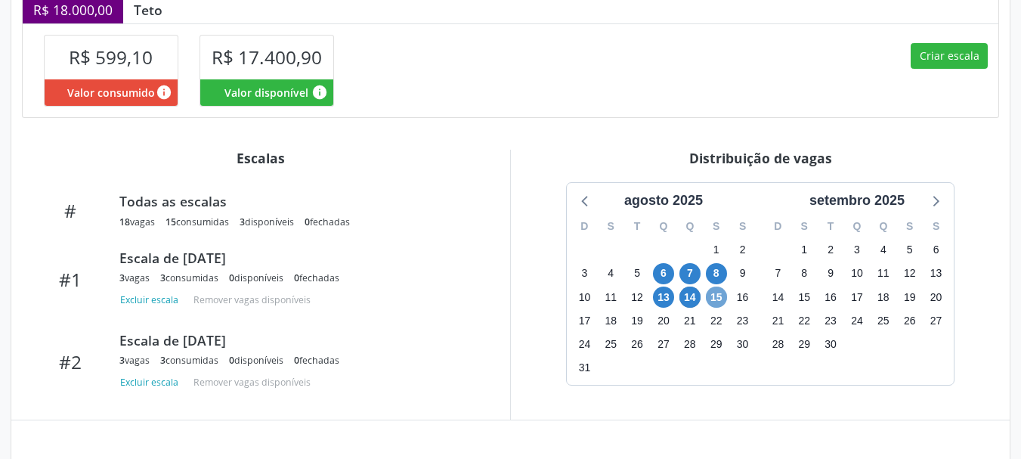
click at [722, 305] on span "15" at bounding box center [716, 296] width 21 height 21
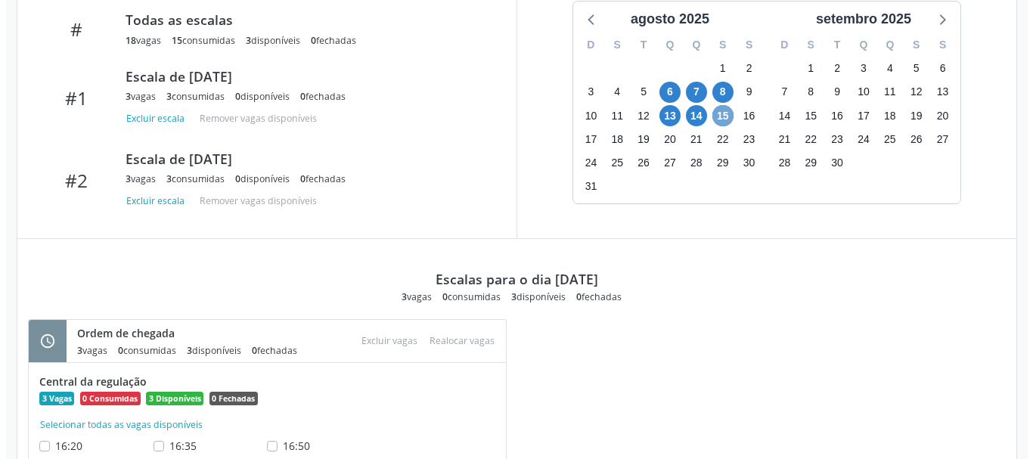
scroll to position [614, 0]
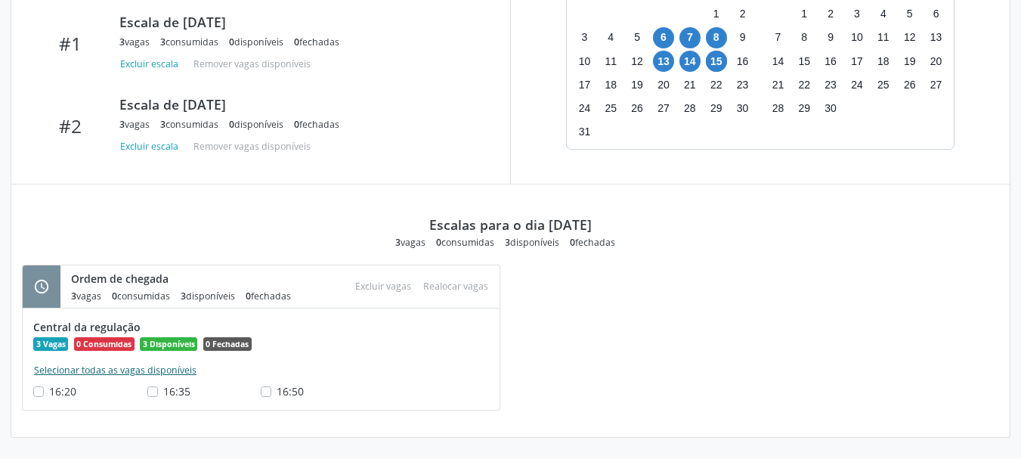
click at [154, 371] on button "Selecionar todas as vagas disponíveis" at bounding box center [115, 370] width 164 height 15
checkbox input "true"
click at [371, 280] on button "Excluir vagas" at bounding box center [383, 286] width 68 height 20
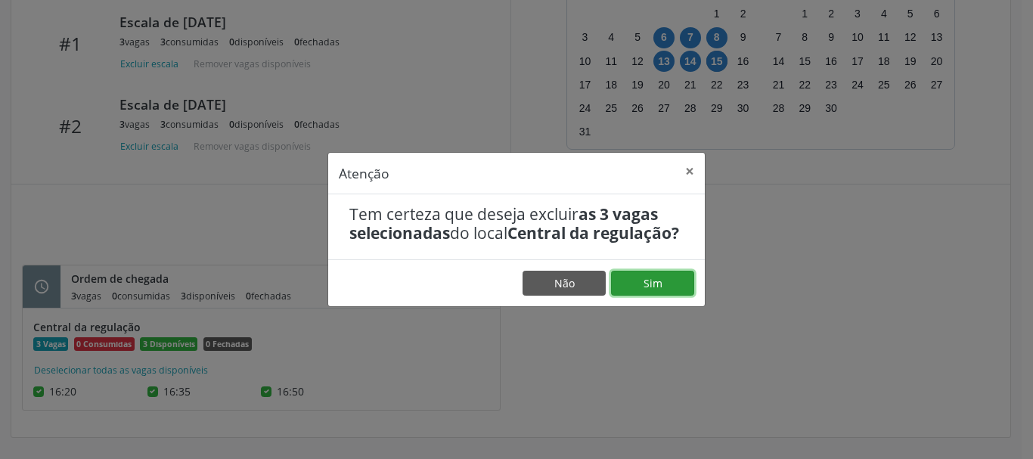
click at [662, 283] on button "Sim" at bounding box center [652, 284] width 83 height 26
click at [639, 293] on button "Sim" at bounding box center [652, 284] width 83 height 26
click at [635, 282] on button "Sim" at bounding box center [652, 284] width 83 height 26
click at [639, 296] on button "Sim" at bounding box center [652, 284] width 83 height 26
click at [572, 296] on button "Não" at bounding box center [563, 284] width 83 height 26
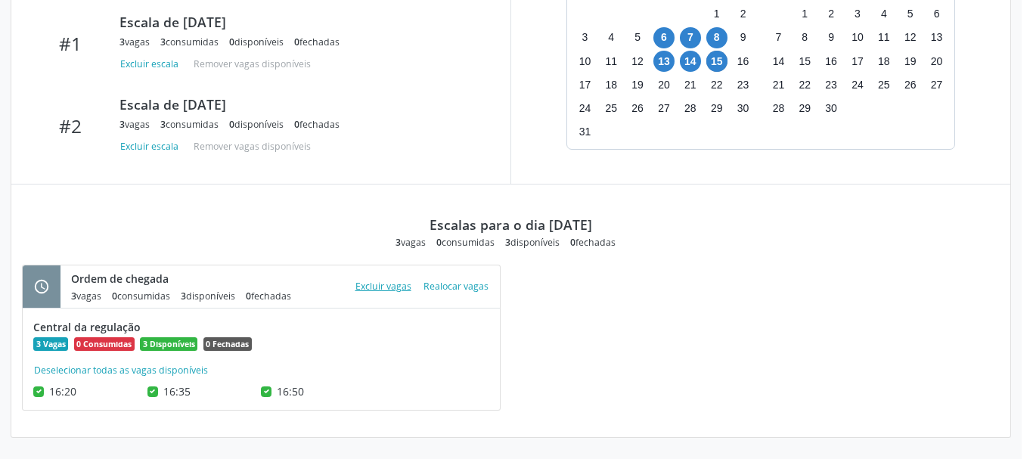
scroll to position [582, 0]
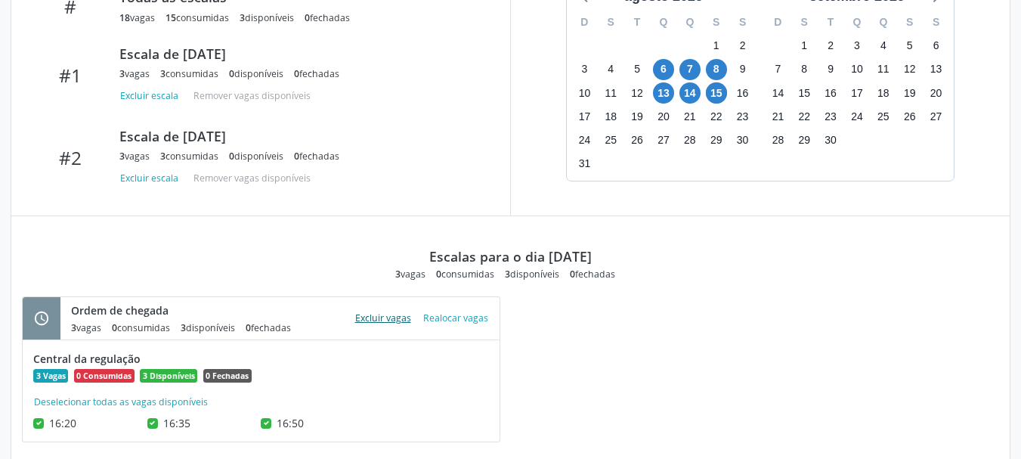
click at [363, 319] on button "Excluir vagas" at bounding box center [383, 318] width 68 height 20
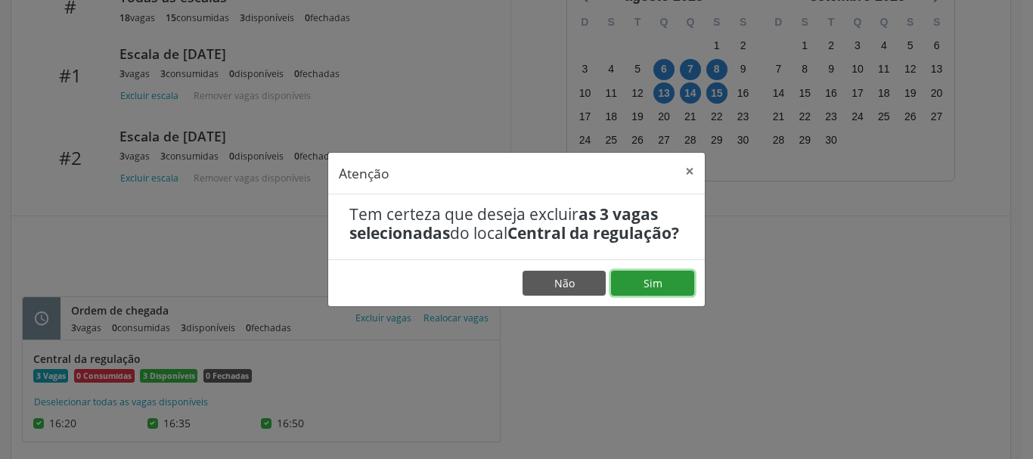
click at [629, 293] on button "Sim" at bounding box center [652, 284] width 83 height 26
click at [688, 154] on button "×" at bounding box center [689, 171] width 30 height 37
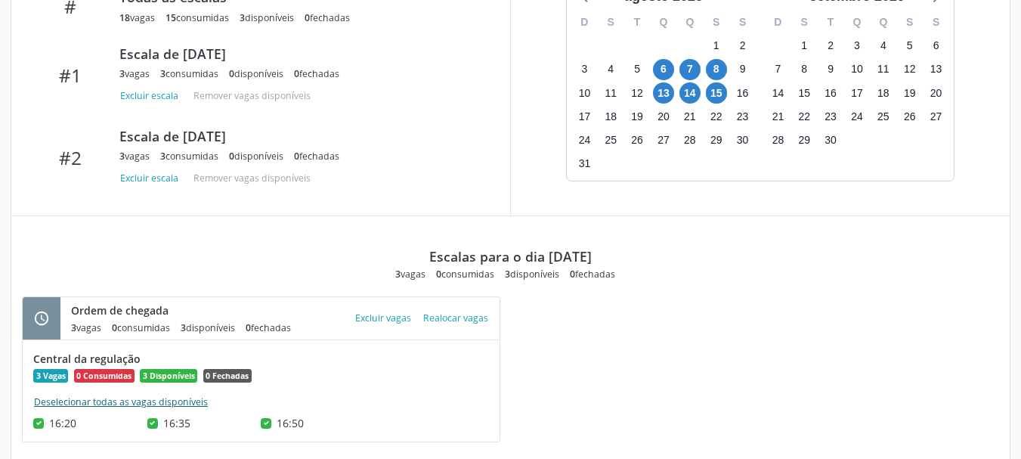
click at [110, 403] on button "Deselecionar todas as vagas disponíveis" at bounding box center [120, 402] width 175 height 15
checkbox input "false"
click at [83, 395] on button "Selecionar todas as vagas disponíveis" at bounding box center [115, 402] width 164 height 15
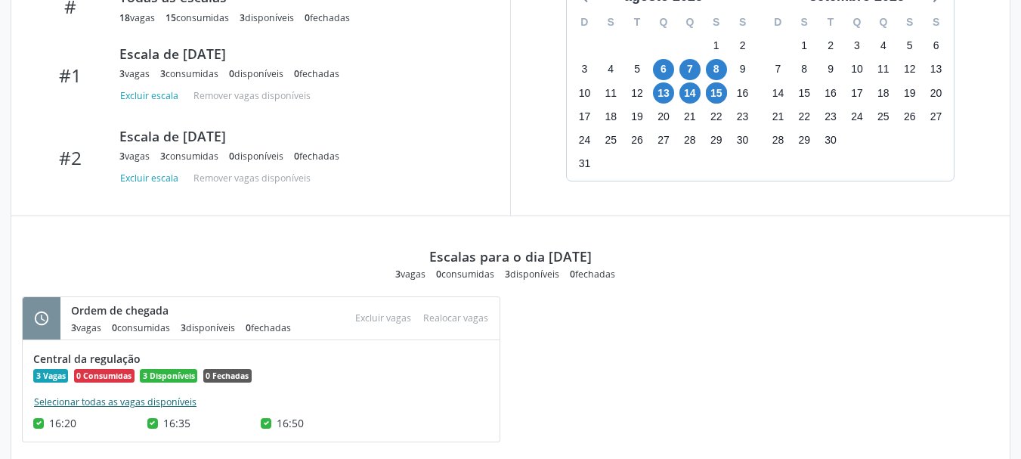
checkbox input "true"
click at [146, 423] on div "16:20" at bounding box center [90, 423] width 114 height 16
click at [275, 428] on div "16:50" at bounding box center [318, 423] width 114 height 16
click at [277, 425] on label "16:50" at bounding box center [290, 423] width 27 height 16
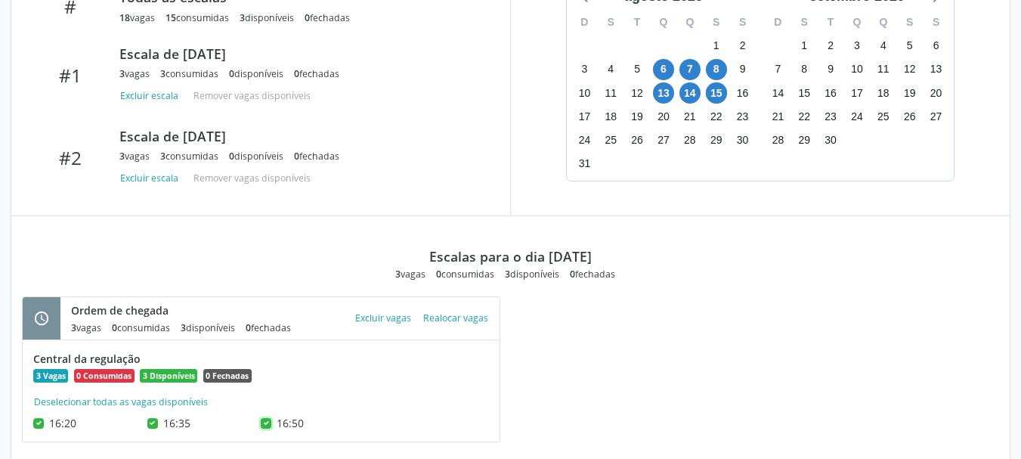
click at [268, 425] on input "16:50" at bounding box center [266, 422] width 11 height 14
checkbox input "false"
click at [163, 425] on label "16:35" at bounding box center [176, 423] width 27 height 16
click at [156, 425] on input "16:35" at bounding box center [152, 422] width 11 height 14
checkbox input "false"
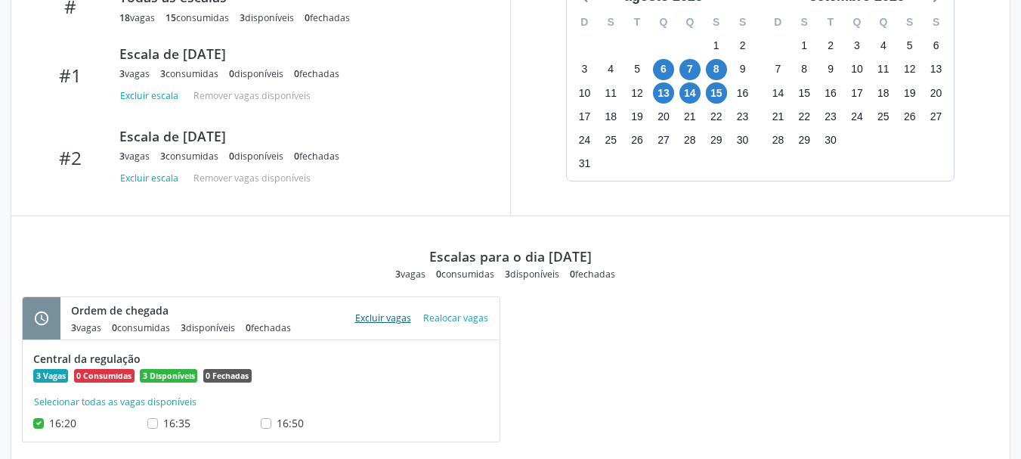
click at [366, 320] on button "Excluir vagas" at bounding box center [383, 318] width 68 height 20
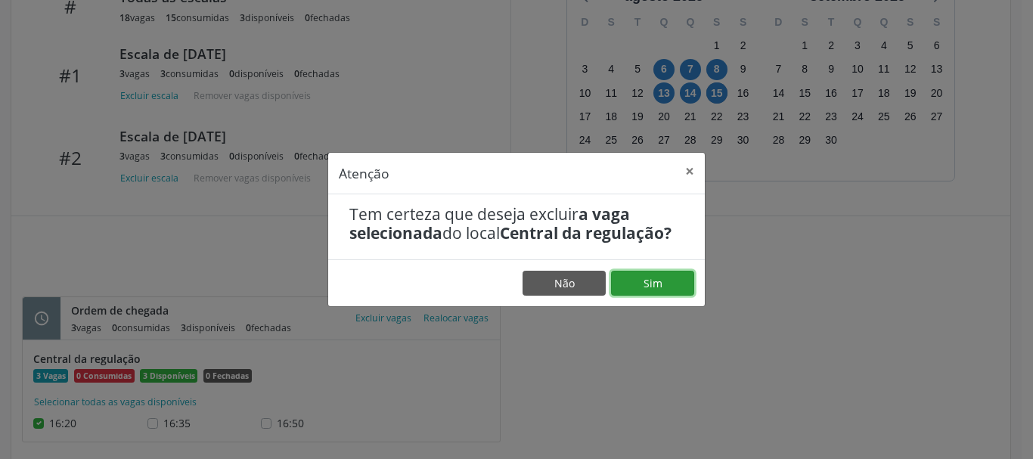
click at [655, 283] on button "Sim" at bounding box center [652, 284] width 83 height 26
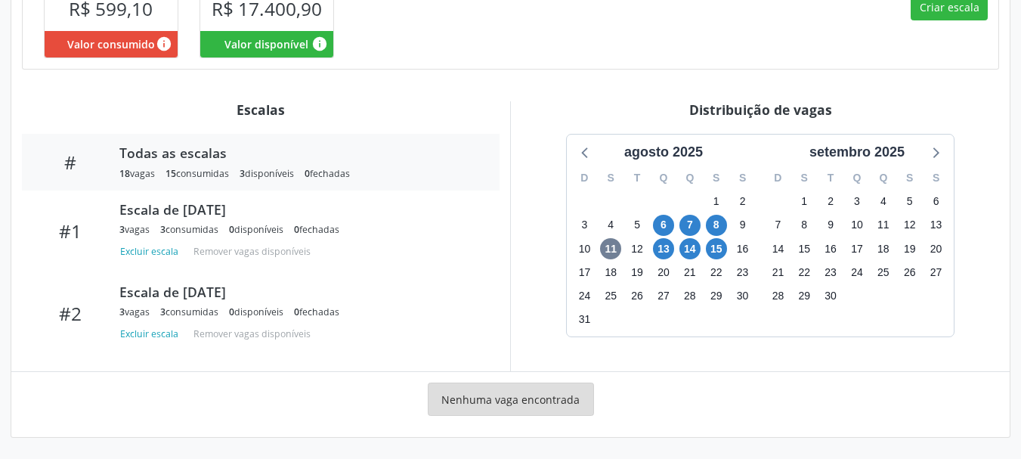
scroll to position [426, 0]
click at [708, 246] on span "15" at bounding box center [716, 248] width 21 height 21
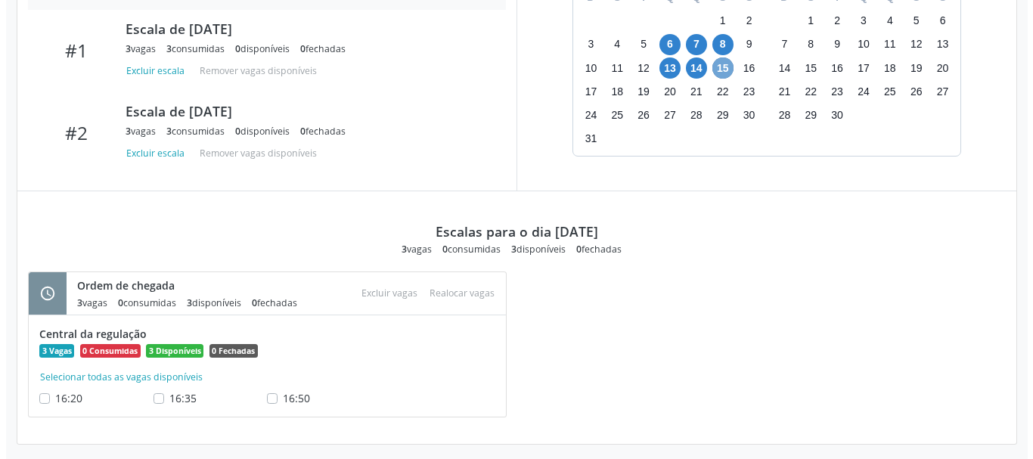
scroll to position [614, 0]
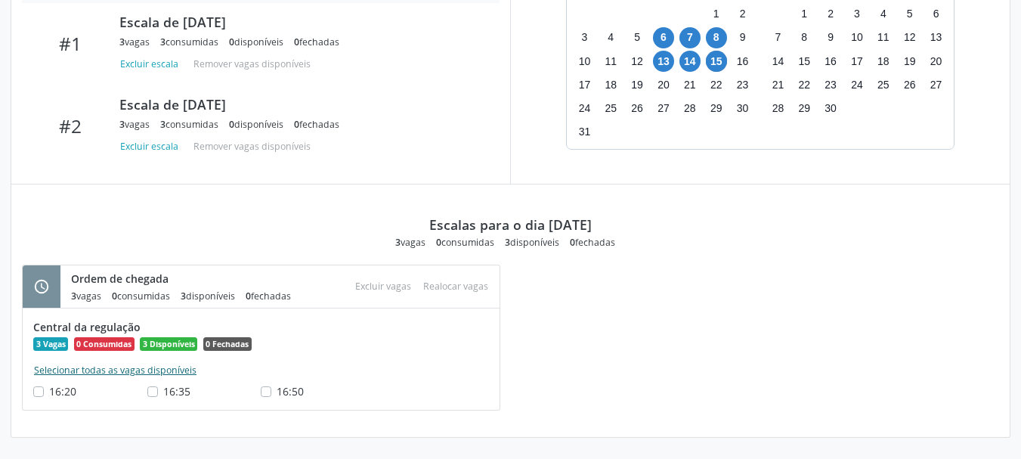
click at [108, 376] on button "Selecionar todas as vagas disponíveis" at bounding box center [115, 370] width 164 height 15
checkbox input "true"
click at [391, 283] on button "Excluir vagas" at bounding box center [383, 286] width 68 height 20
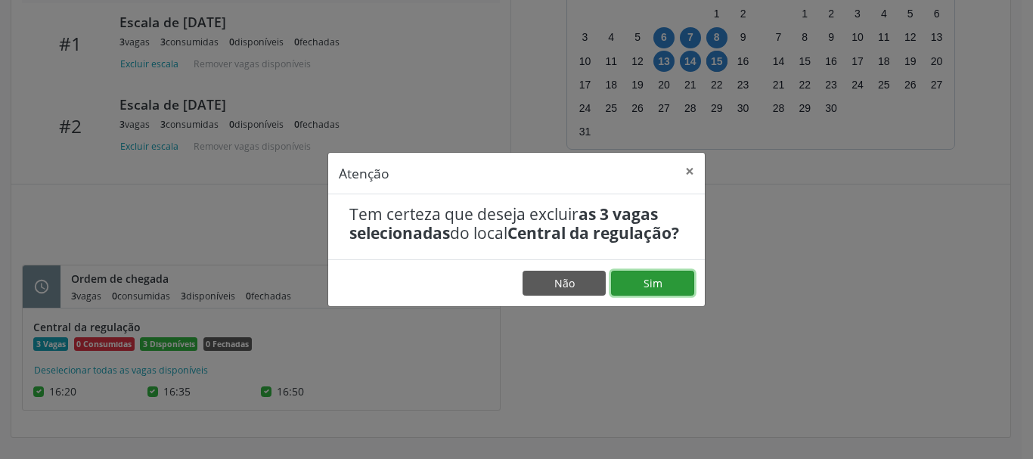
click at [637, 296] on button "Sim" at bounding box center [652, 284] width 83 height 26
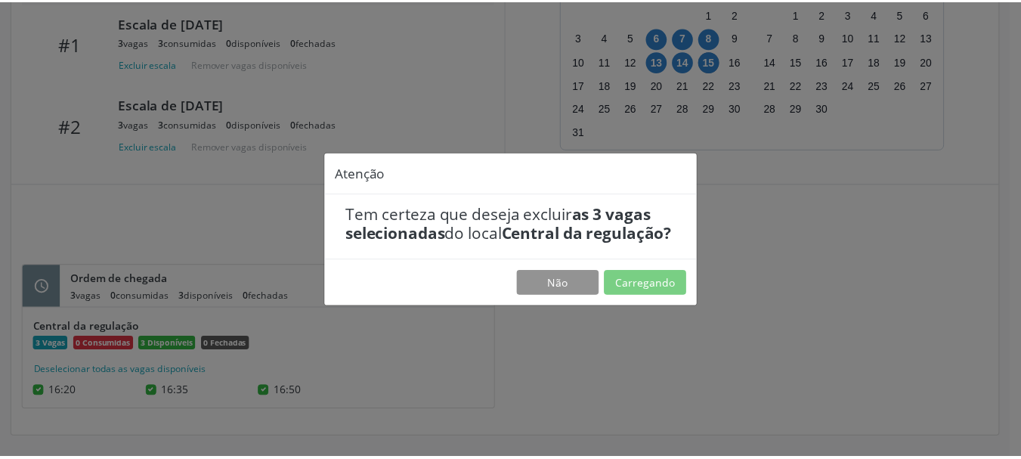
scroll to position [0, 0]
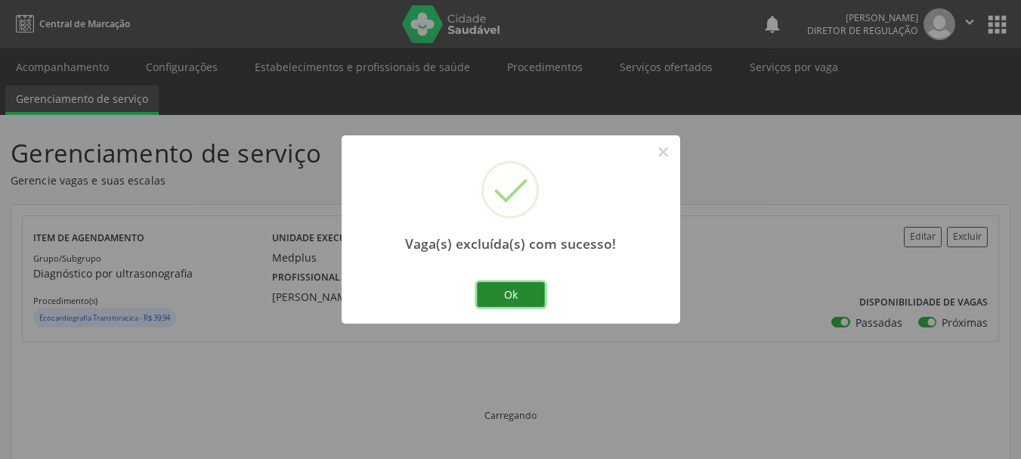
click at [506, 305] on button "Ok" at bounding box center [511, 295] width 68 height 26
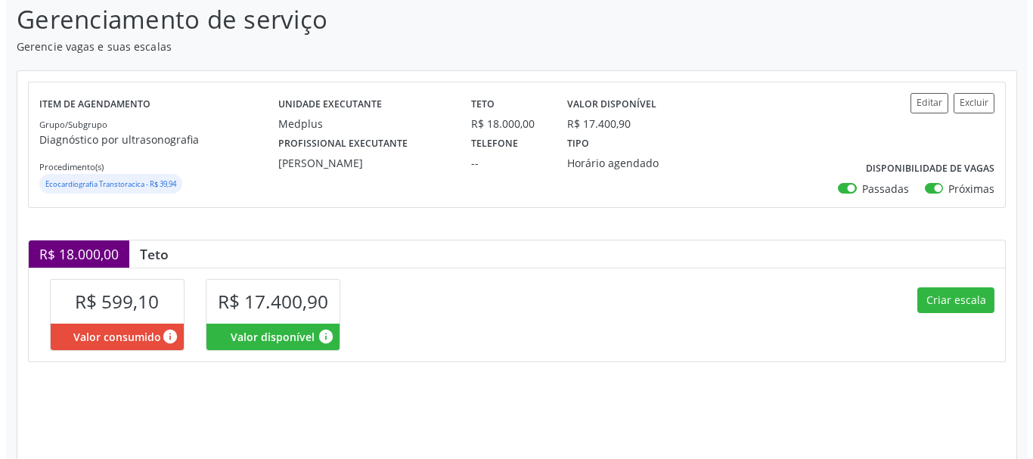
scroll to position [347, 0]
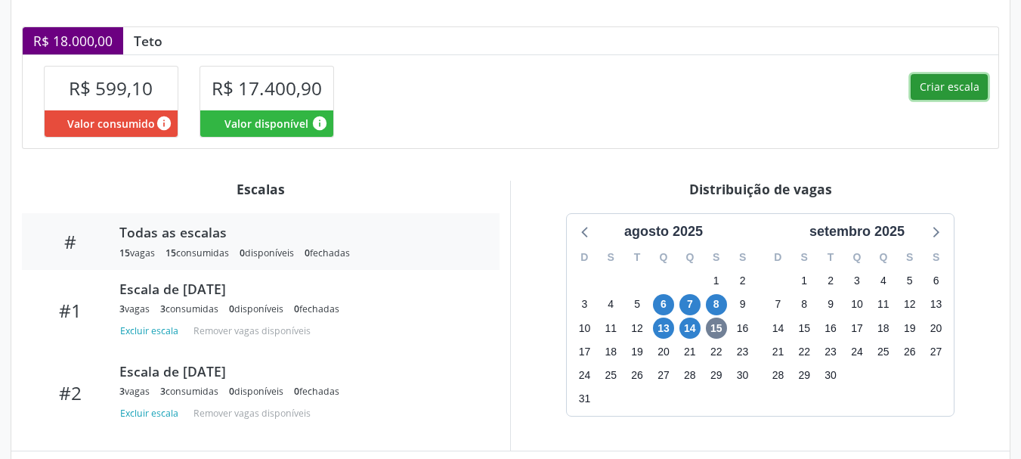
click at [922, 85] on button "Criar escala" at bounding box center [949, 87] width 77 height 26
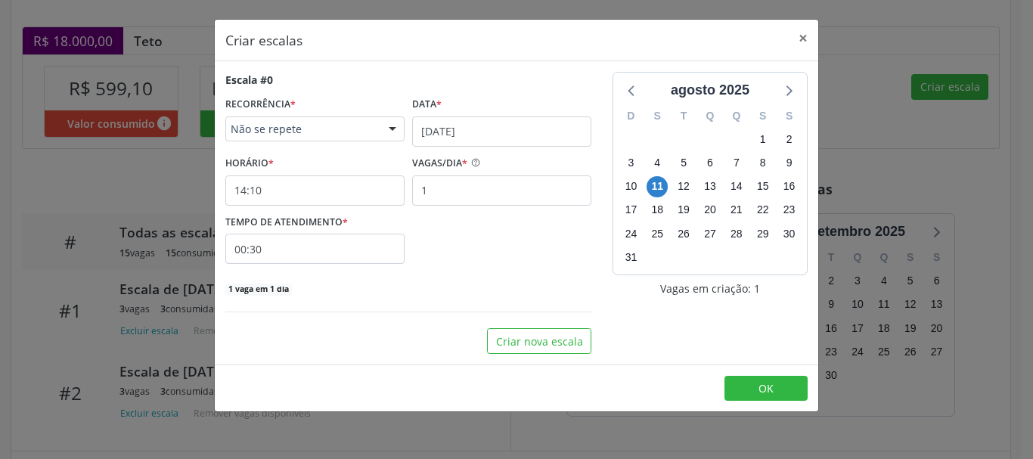
click at [500, 114] on div "Data *" at bounding box center [501, 104] width 179 height 23
click at [505, 128] on input "[DATE]" at bounding box center [501, 131] width 179 height 30
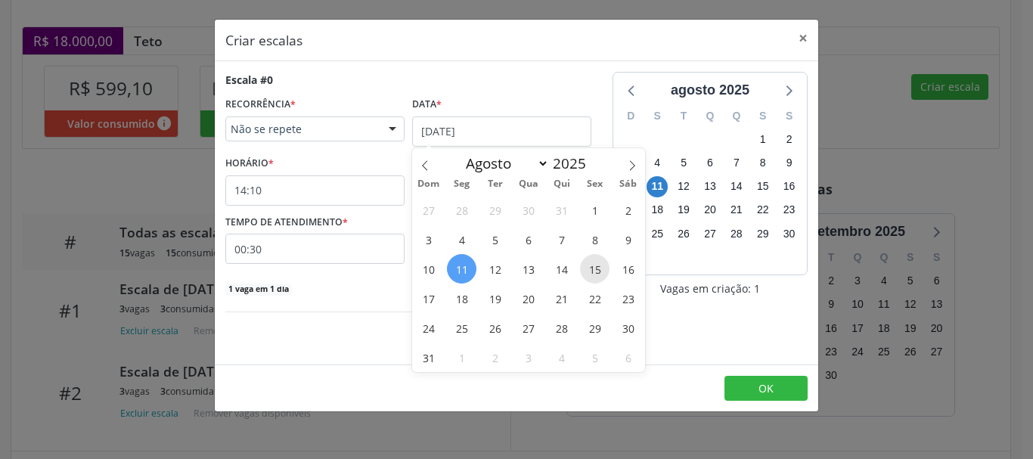
click at [591, 271] on span "15" at bounding box center [594, 268] width 29 height 29
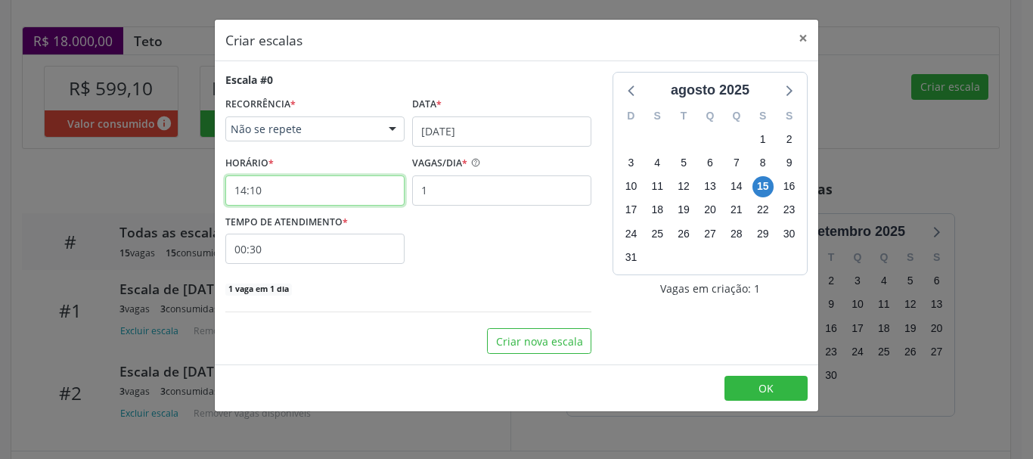
click at [352, 198] on input "14:10" at bounding box center [314, 190] width 179 height 30
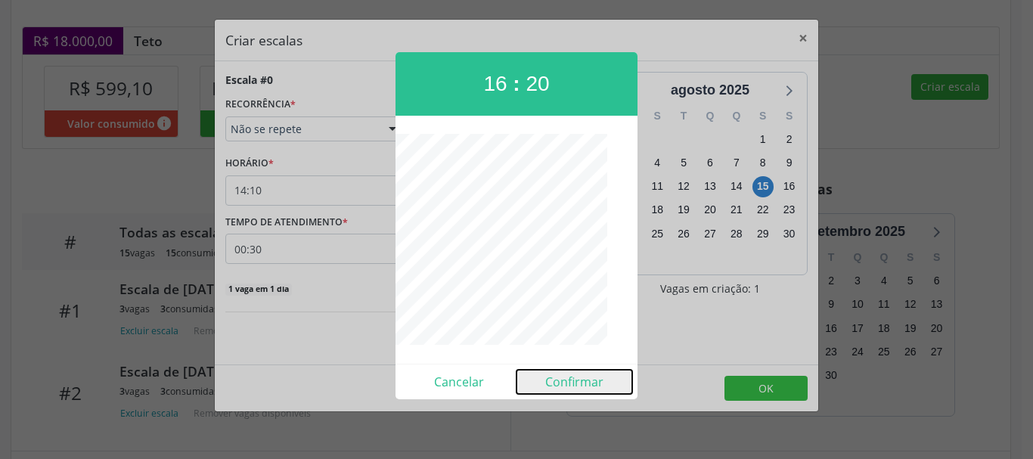
click at [571, 379] on button "Confirmar" at bounding box center [574, 382] width 116 height 24
type input "16:20"
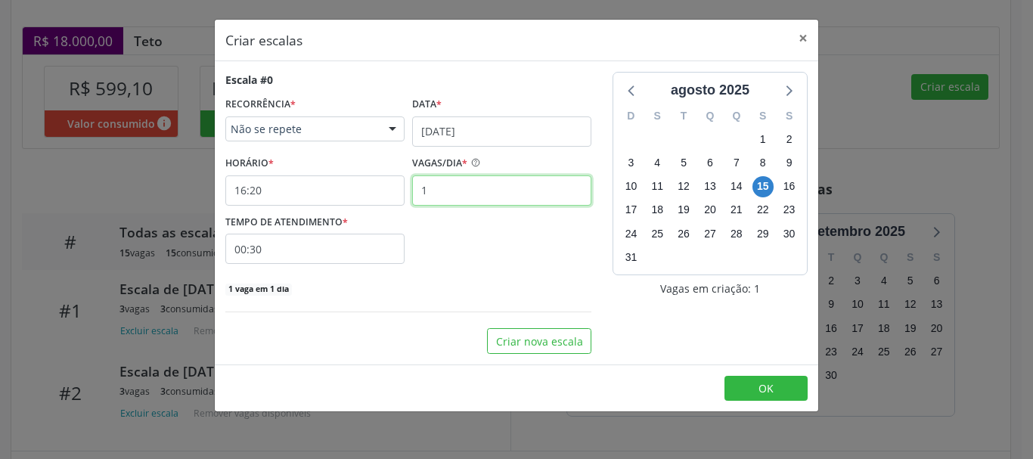
click at [496, 196] on input "1" at bounding box center [501, 190] width 179 height 30
type input "3"
click at [365, 252] on input "00:30" at bounding box center [314, 249] width 179 height 30
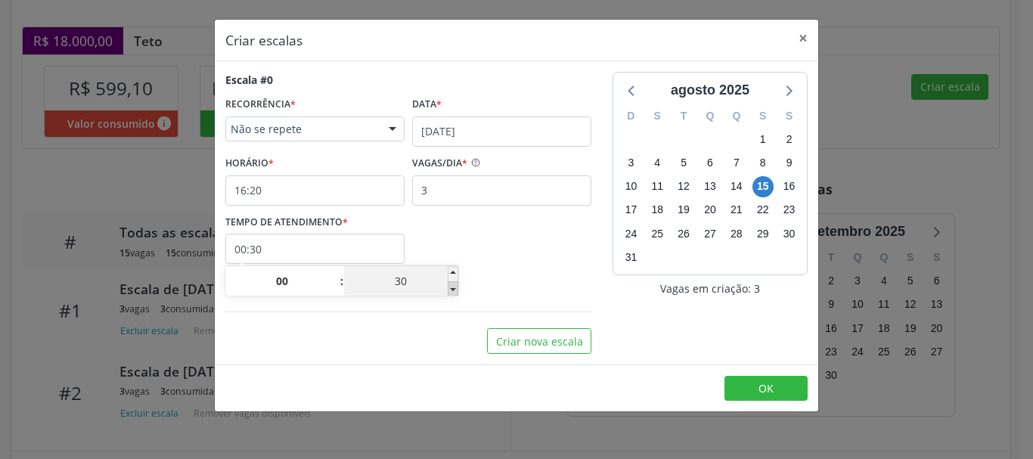
click at [452, 290] on span at bounding box center [452, 288] width 11 height 15
type input "00:25"
type input "25"
click at [452, 290] on span at bounding box center [452, 288] width 11 height 15
type input "00:20"
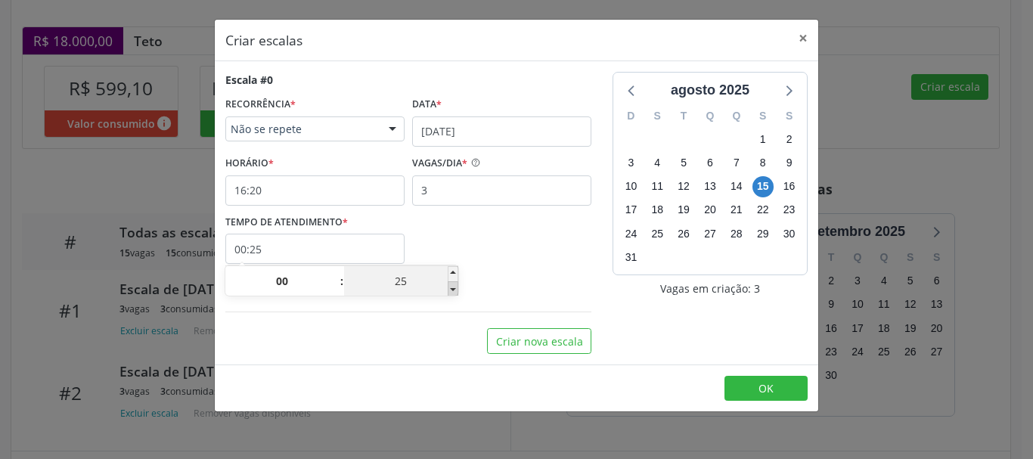
type input "20"
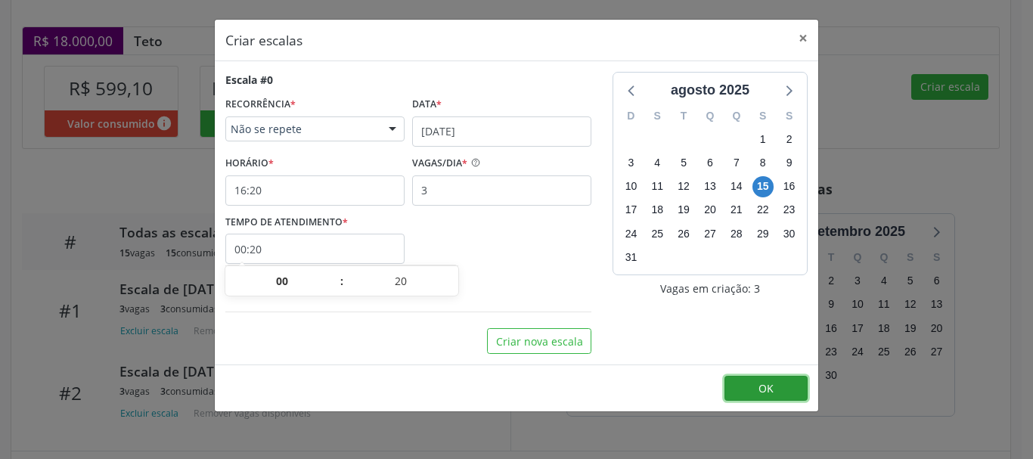
click at [793, 384] on button "OK" at bounding box center [765, 389] width 83 height 26
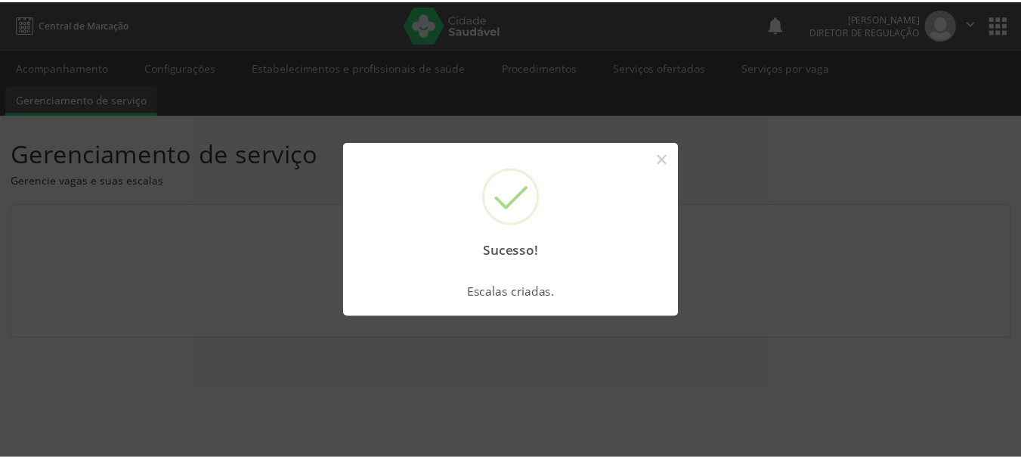
scroll to position [0, 0]
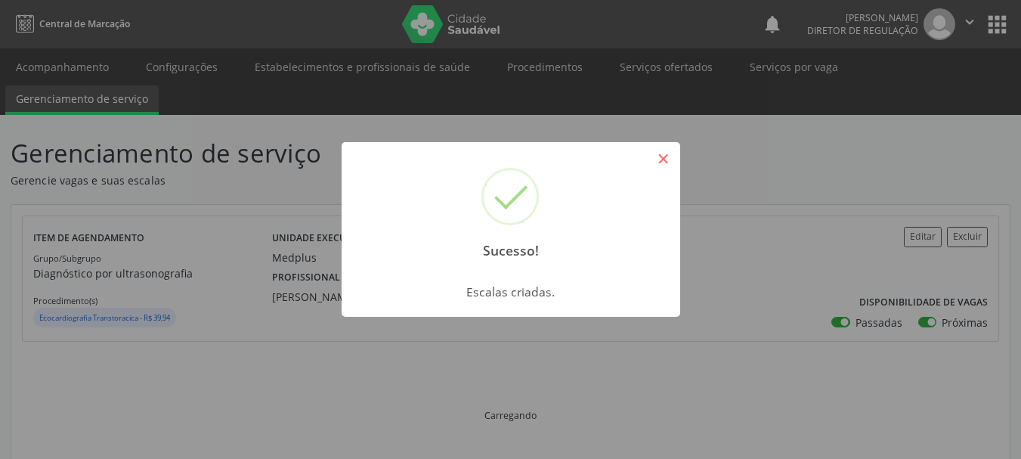
click at [662, 157] on button "×" at bounding box center [664, 159] width 26 height 26
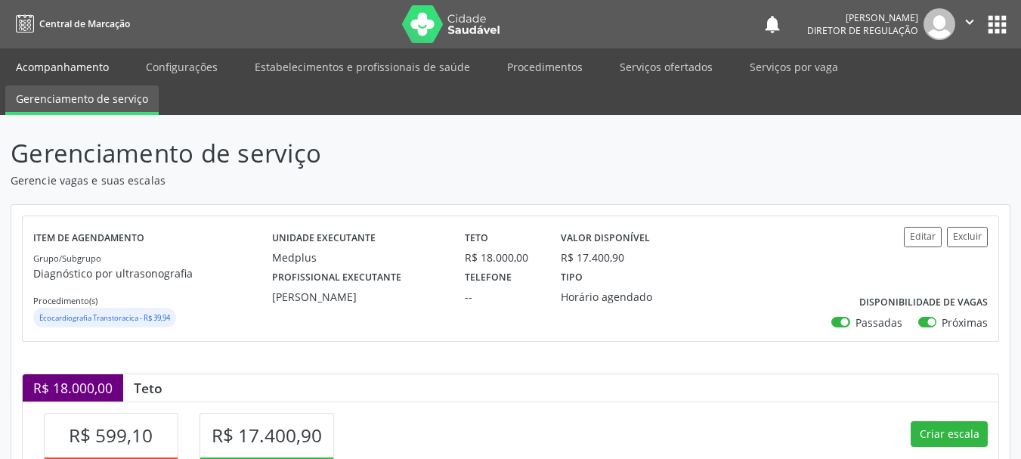
click at [58, 71] on link "Acompanhamento" at bounding box center [62, 67] width 114 height 26
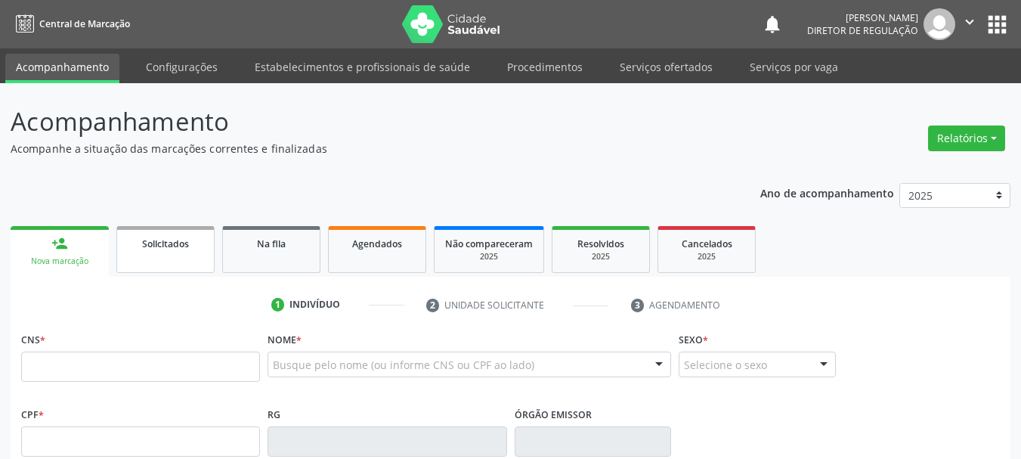
click at [152, 247] on span "Solicitados" at bounding box center [165, 243] width 47 height 13
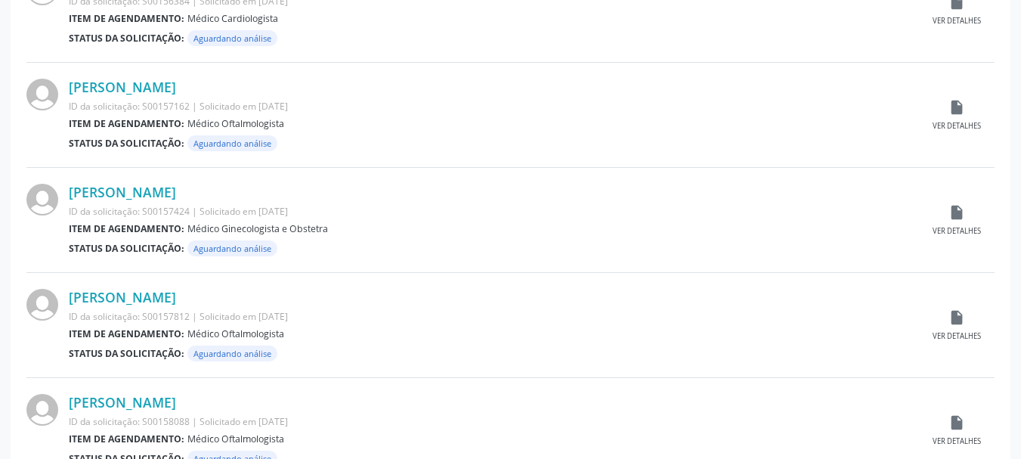
scroll to position [1590, 0]
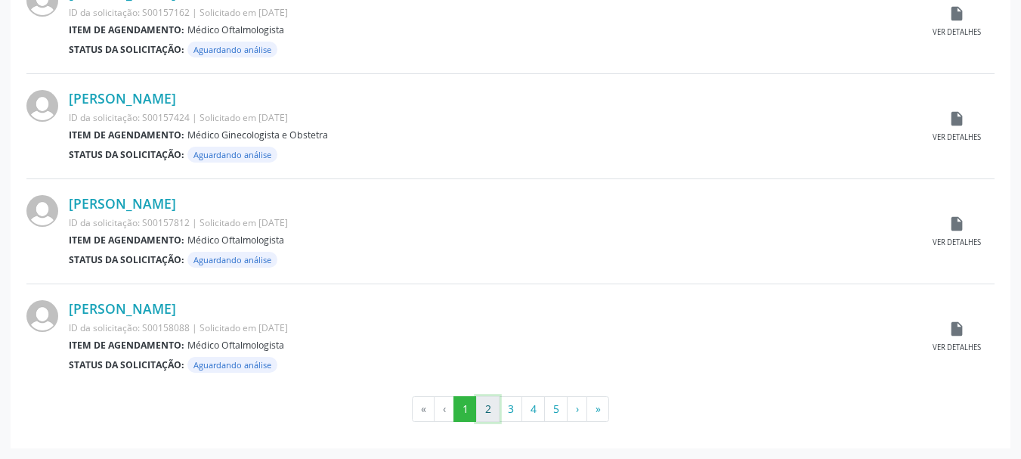
click at [483, 420] on button "2" at bounding box center [487, 409] width 23 height 26
click at [509, 406] on button "3" at bounding box center [510, 409] width 23 height 26
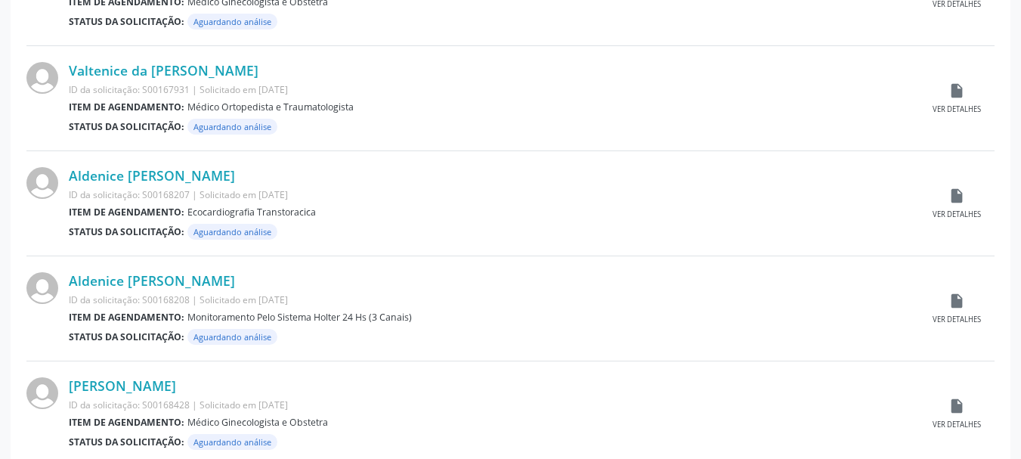
scroll to position [1515, 0]
click at [967, 206] on div "insert_drive_file Ver detalhes" at bounding box center [957, 202] width 76 height 33
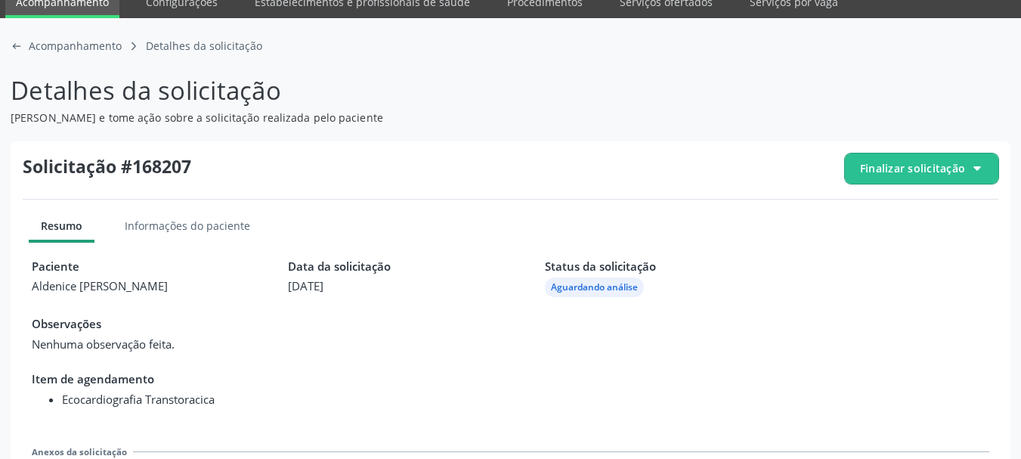
scroll to position [169, 0]
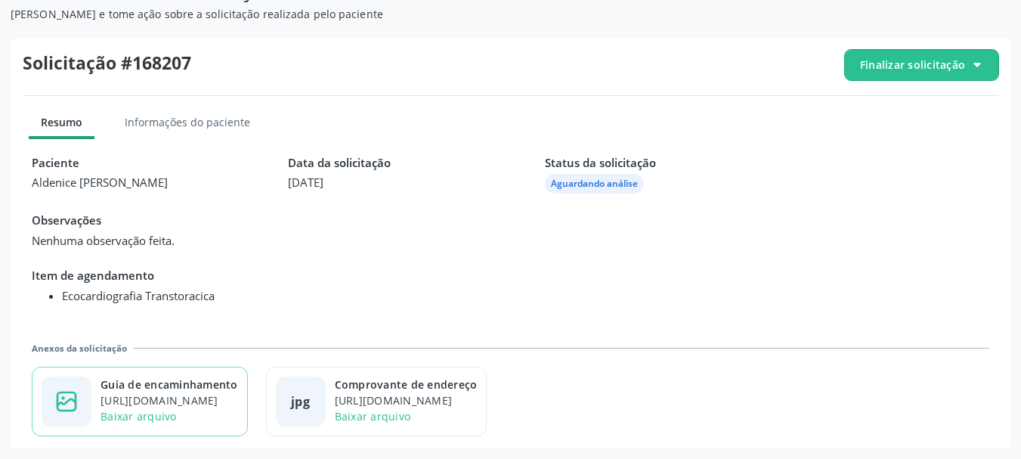
click at [207, 379] on div "Guia de encaminhamento" at bounding box center [170, 384] width 138 height 16
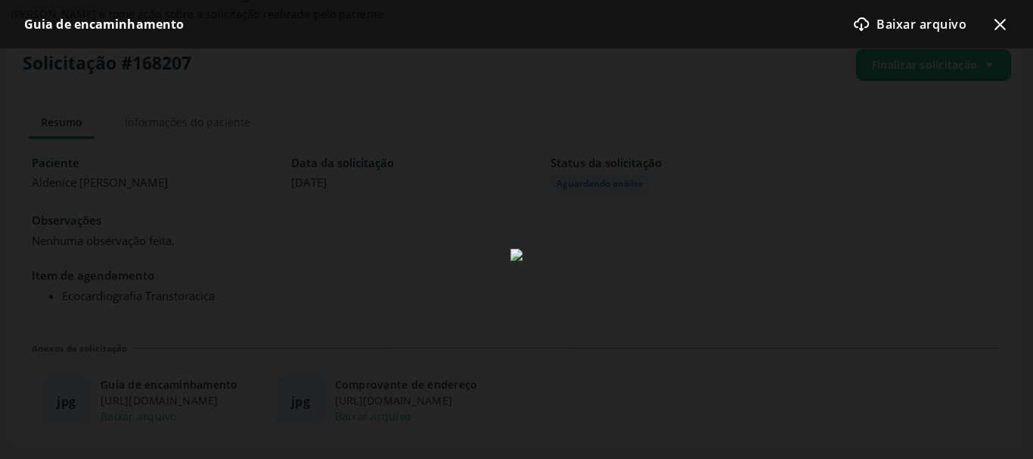
click at [995, 23] on icon "x-outline icon" at bounding box center [999, 24] width 18 height 18
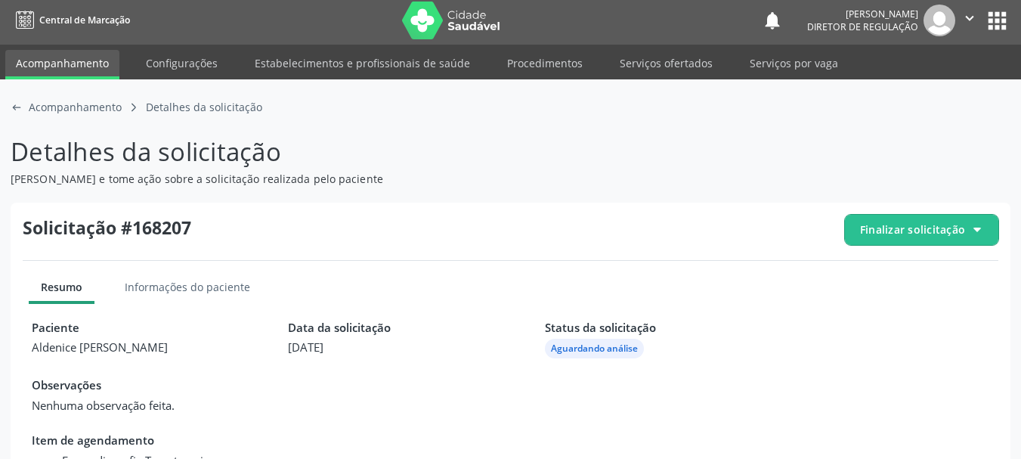
scroll to position [0, 0]
